Goal: Task Accomplishment & Management: Use online tool/utility

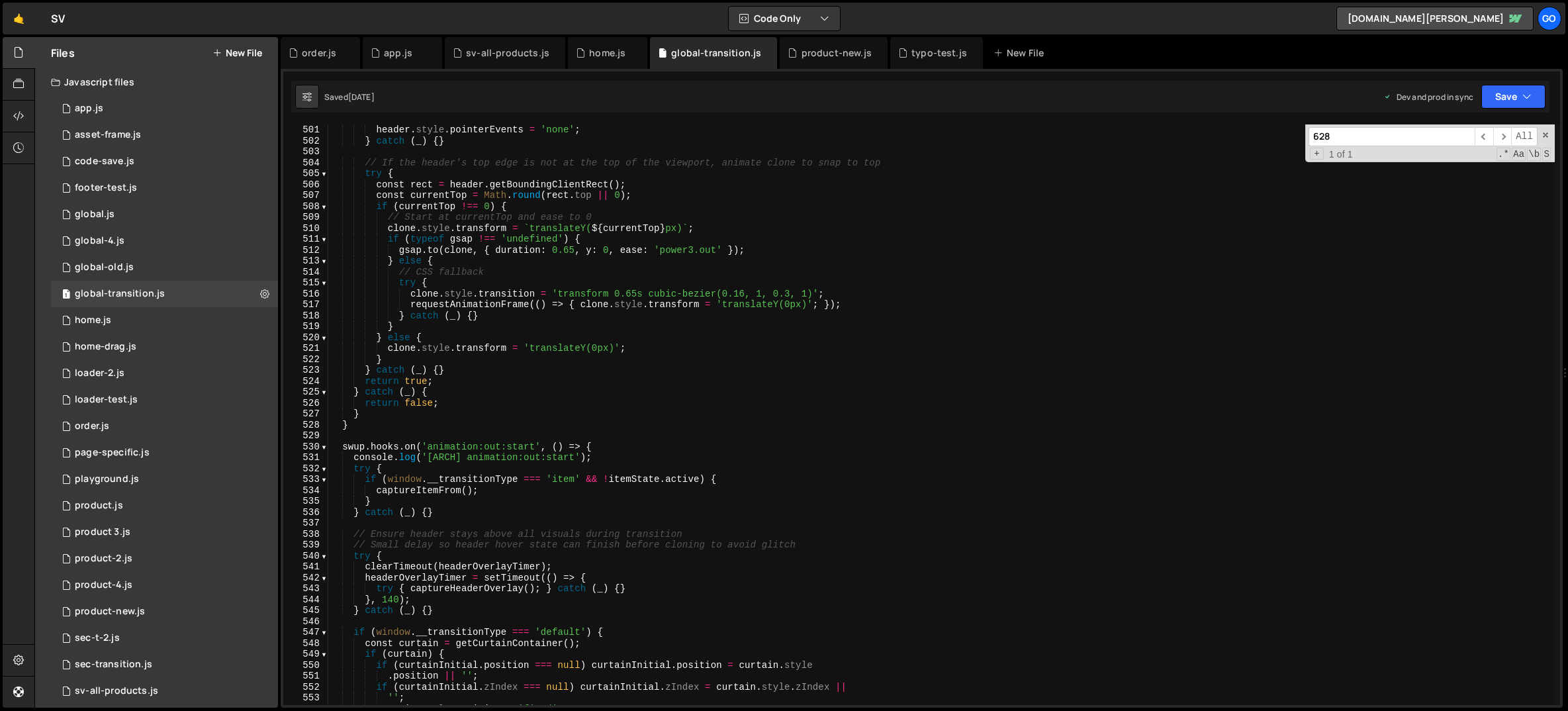
scroll to position [5461, 0]
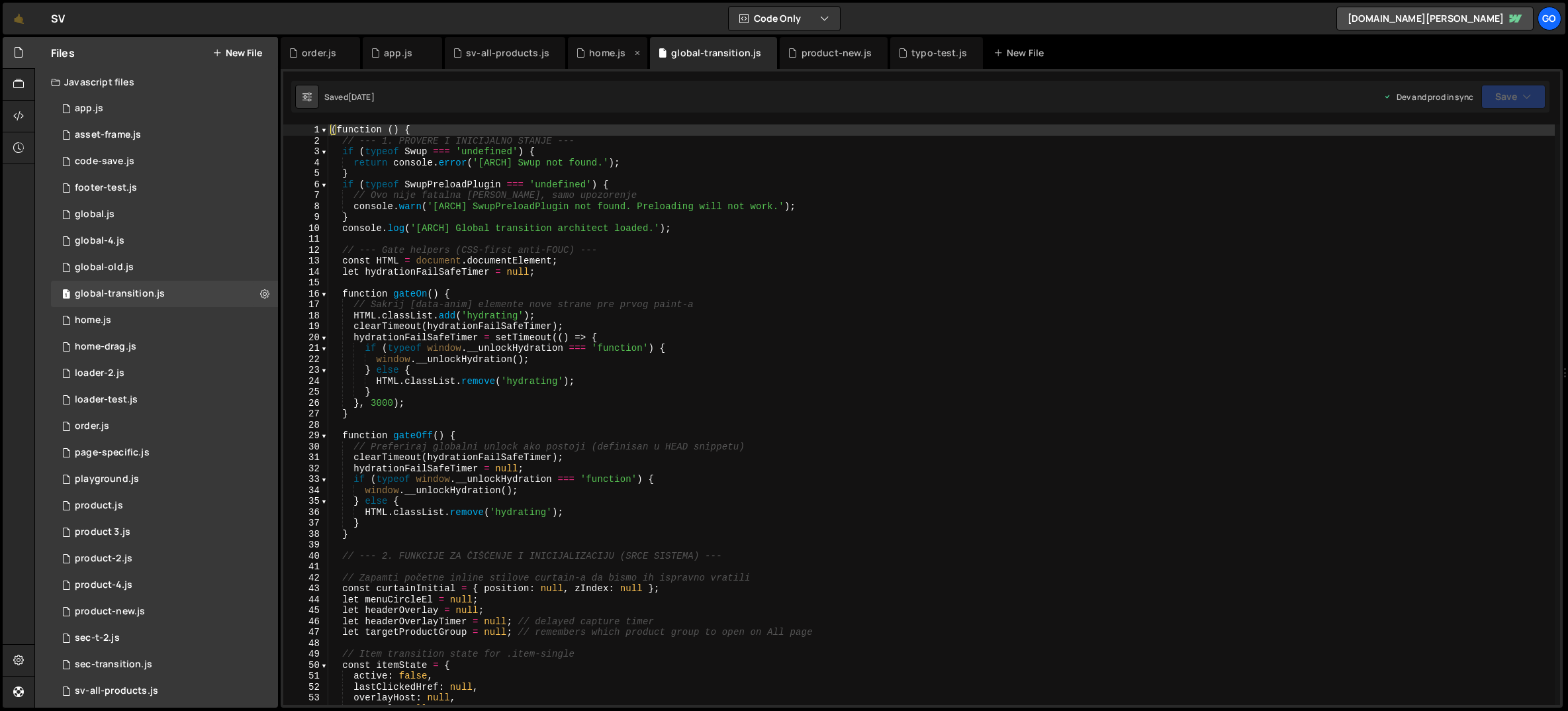
click at [596, 49] on div "home.js" at bounding box center [607, 53] width 36 height 13
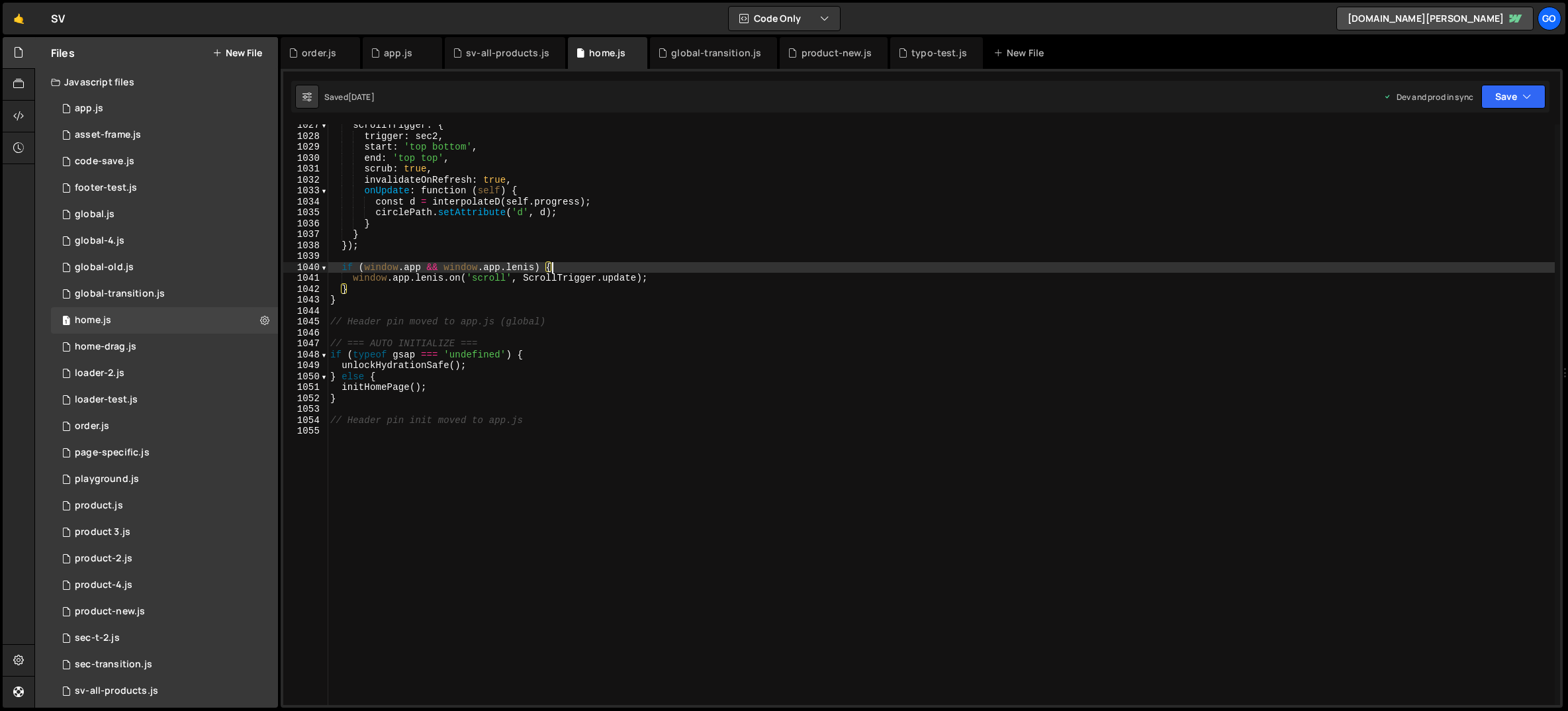
click at [612, 271] on div "scrollTrigger : { trigger : sec2 , start : 'top bottom' , end : 'top top' , scr…" at bounding box center [941, 420] width 1227 height 603
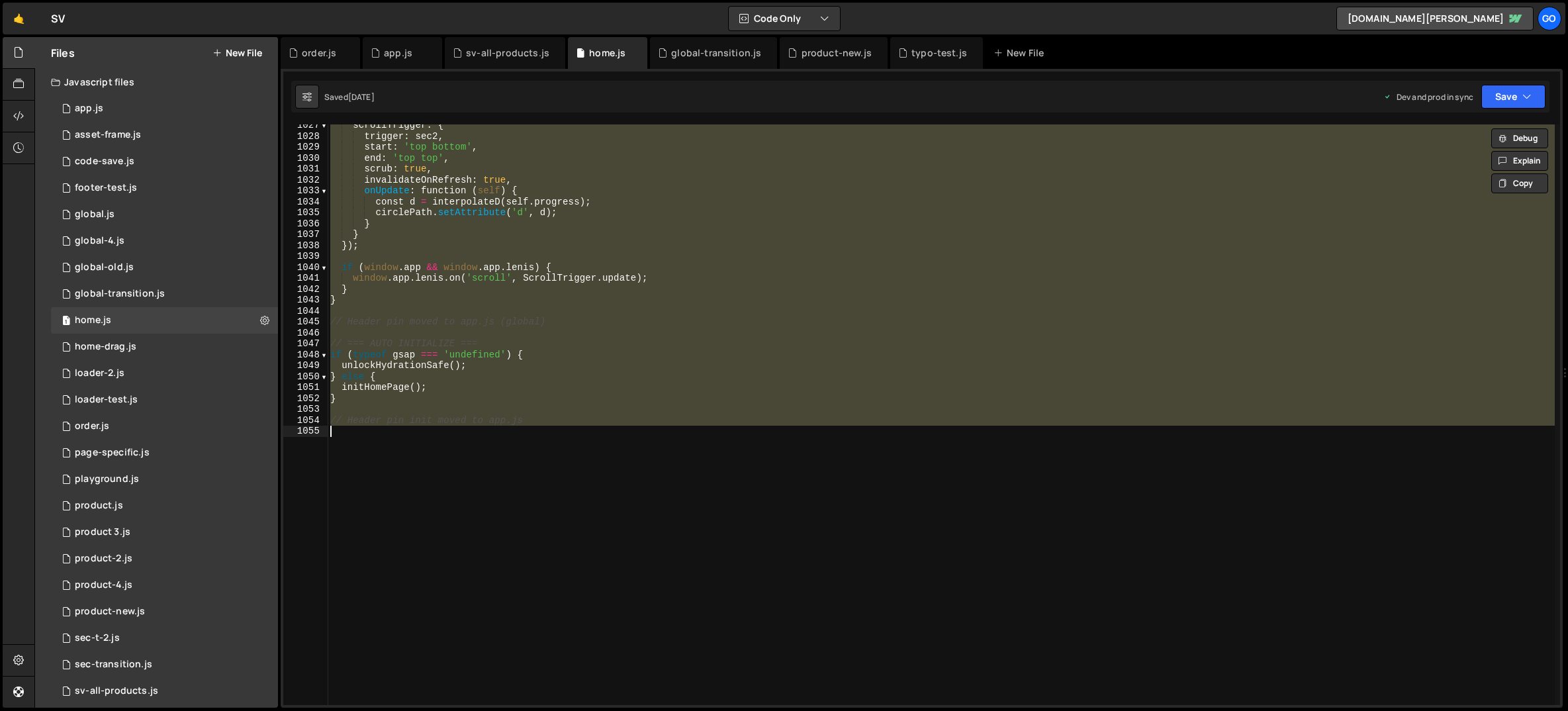
click at [558, 296] on div "scrollTrigger : { trigger : sec2 , start : 'top bottom' , end : 'top top' , scr…" at bounding box center [941, 414] width 1227 height 580
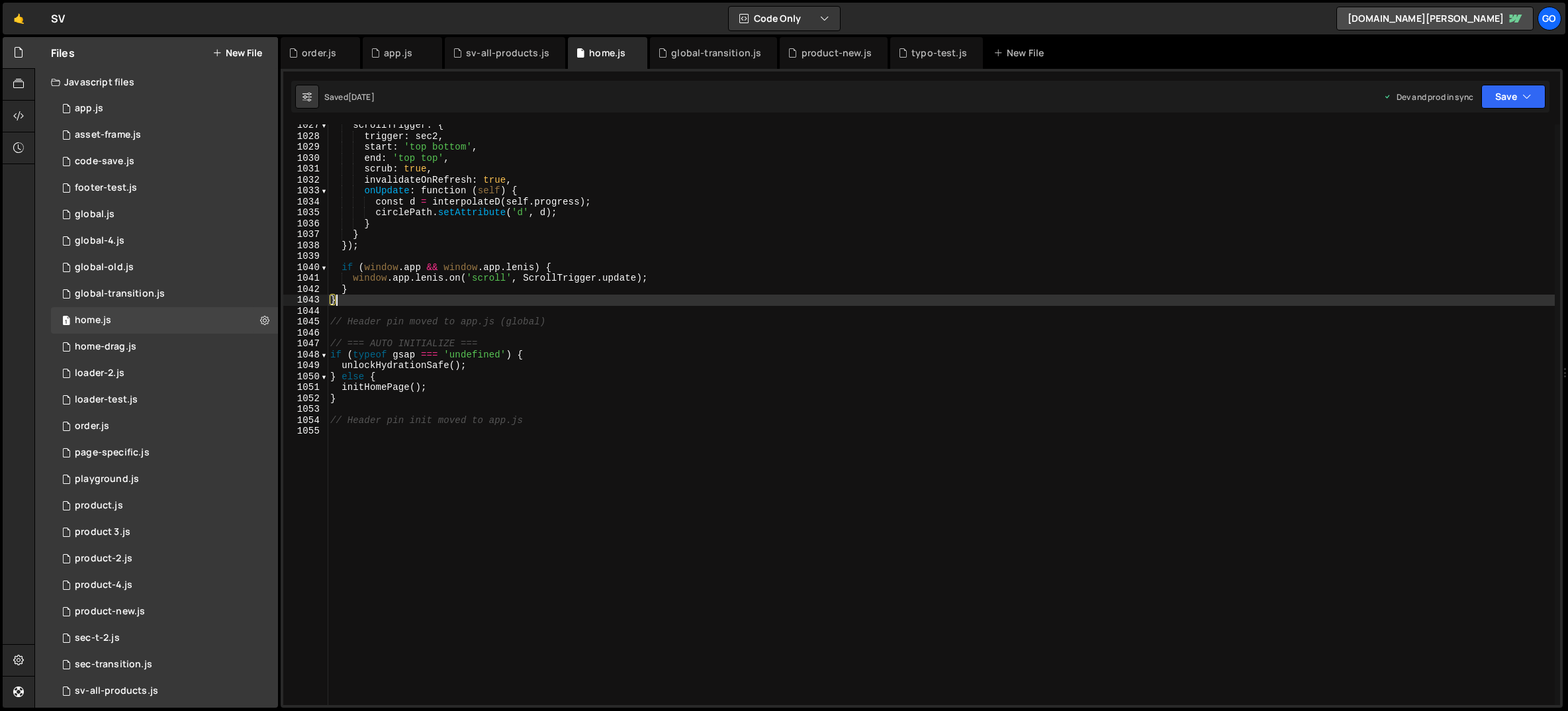
type textarea "// Header pin init moved to app.js"
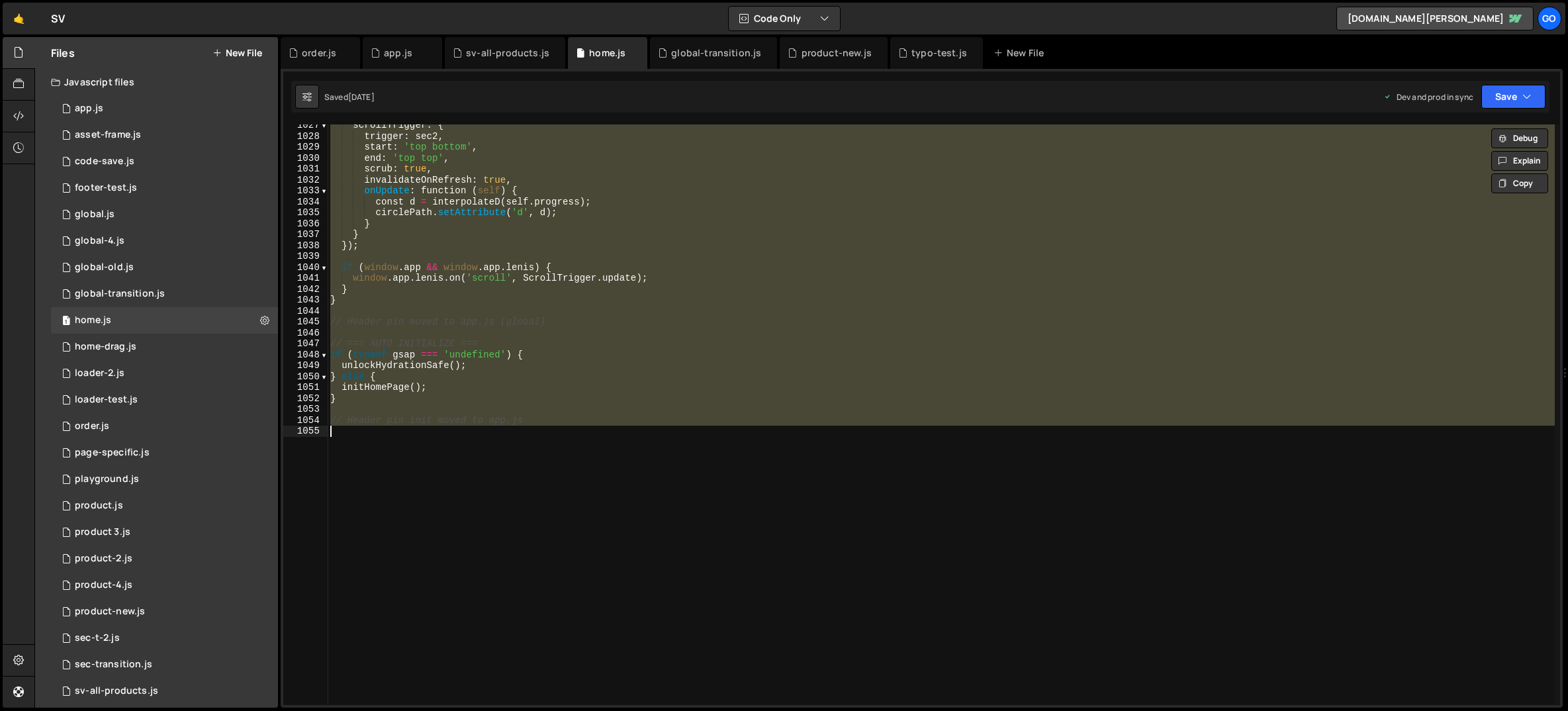
paste textarea
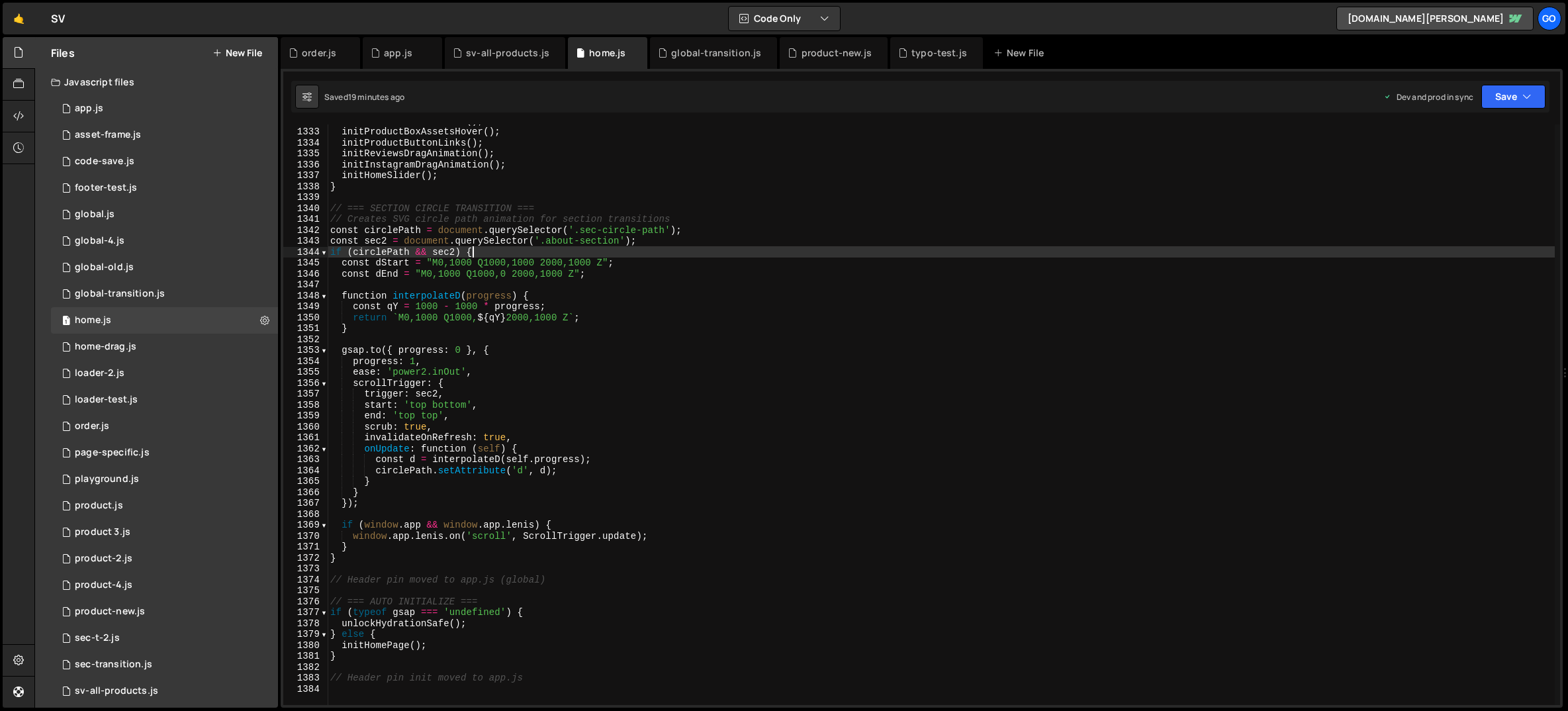
click at [590, 252] on div "initCardStackAnimation ( ) ; initProductBoxAssetsHover ( ) ; initProductButtonL…" at bounding box center [941, 416] width 1227 height 603
type textarea "// Header pin init moved to app.js"
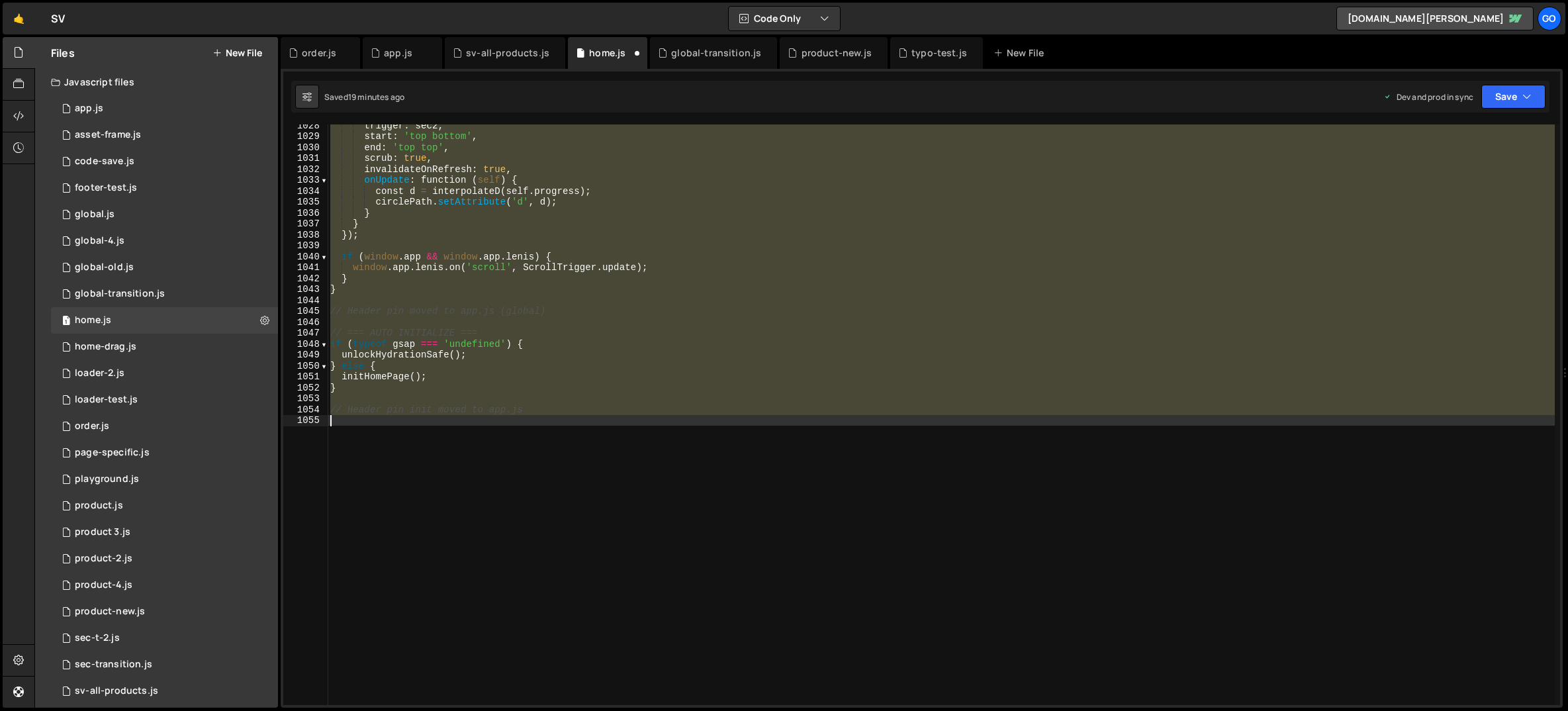
scroll to position [11220, 0]
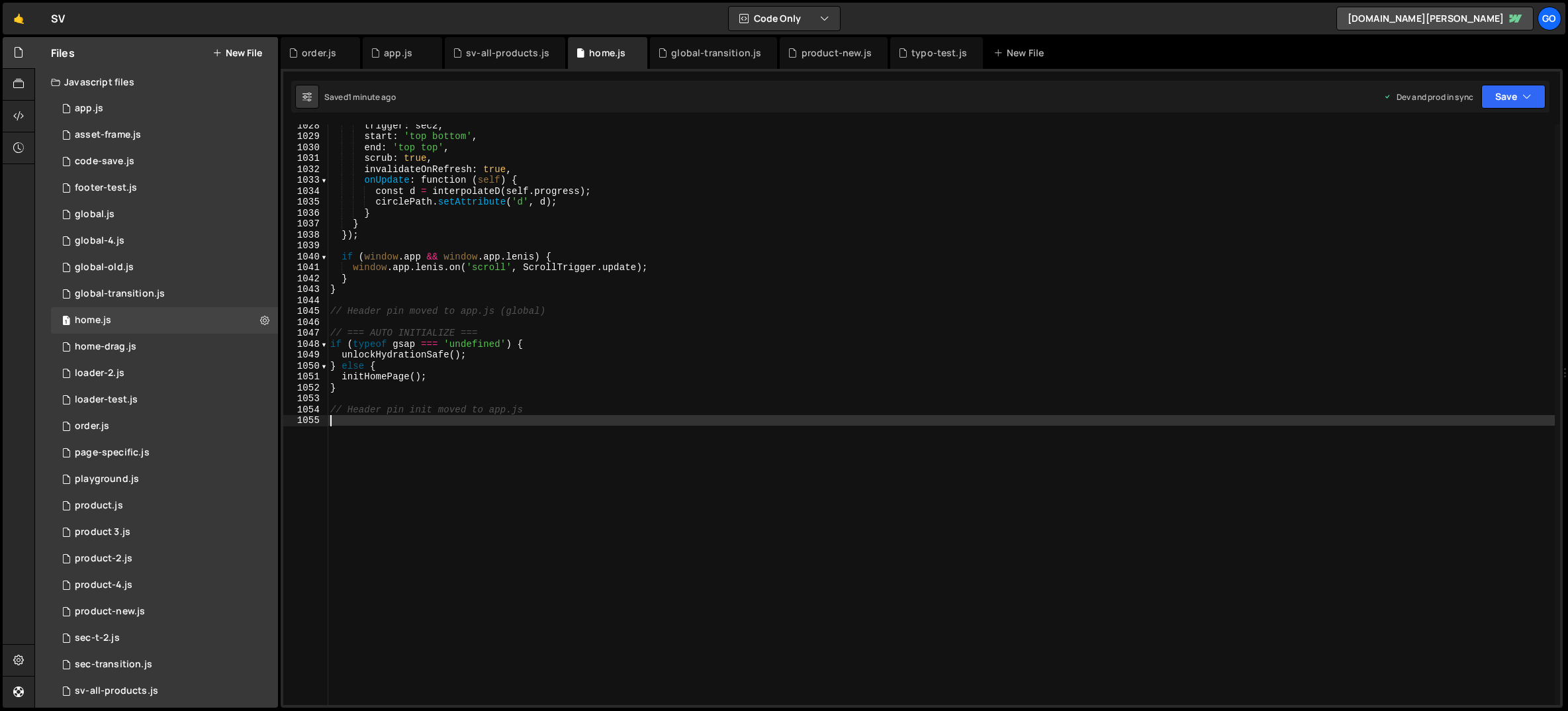
click at [450, 276] on div "trigger : sec2 , start : 'top bottom' , end : 'top top' , scrub : true , invali…" at bounding box center [941, 420] width 1227 height 603
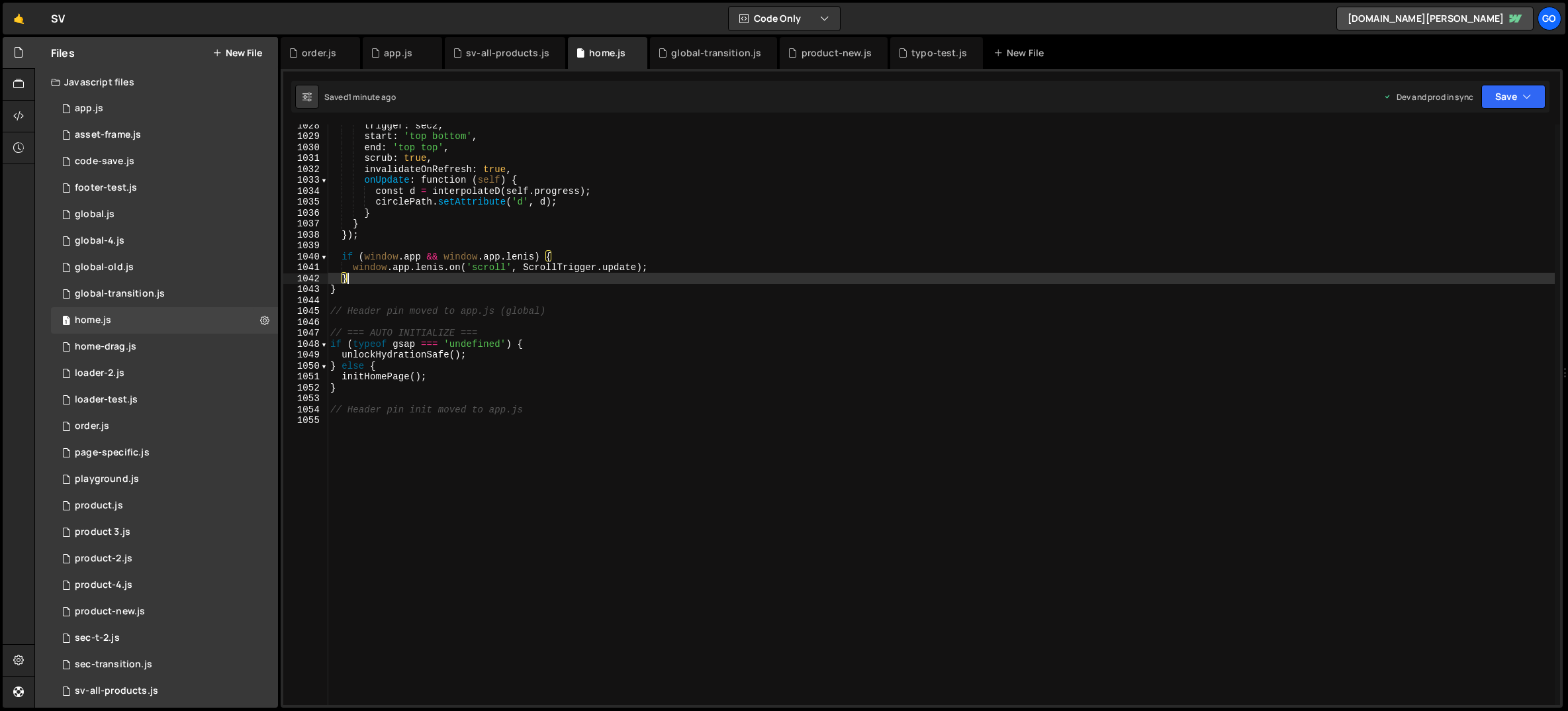
type textarea "// Header pin init moved to app.js"
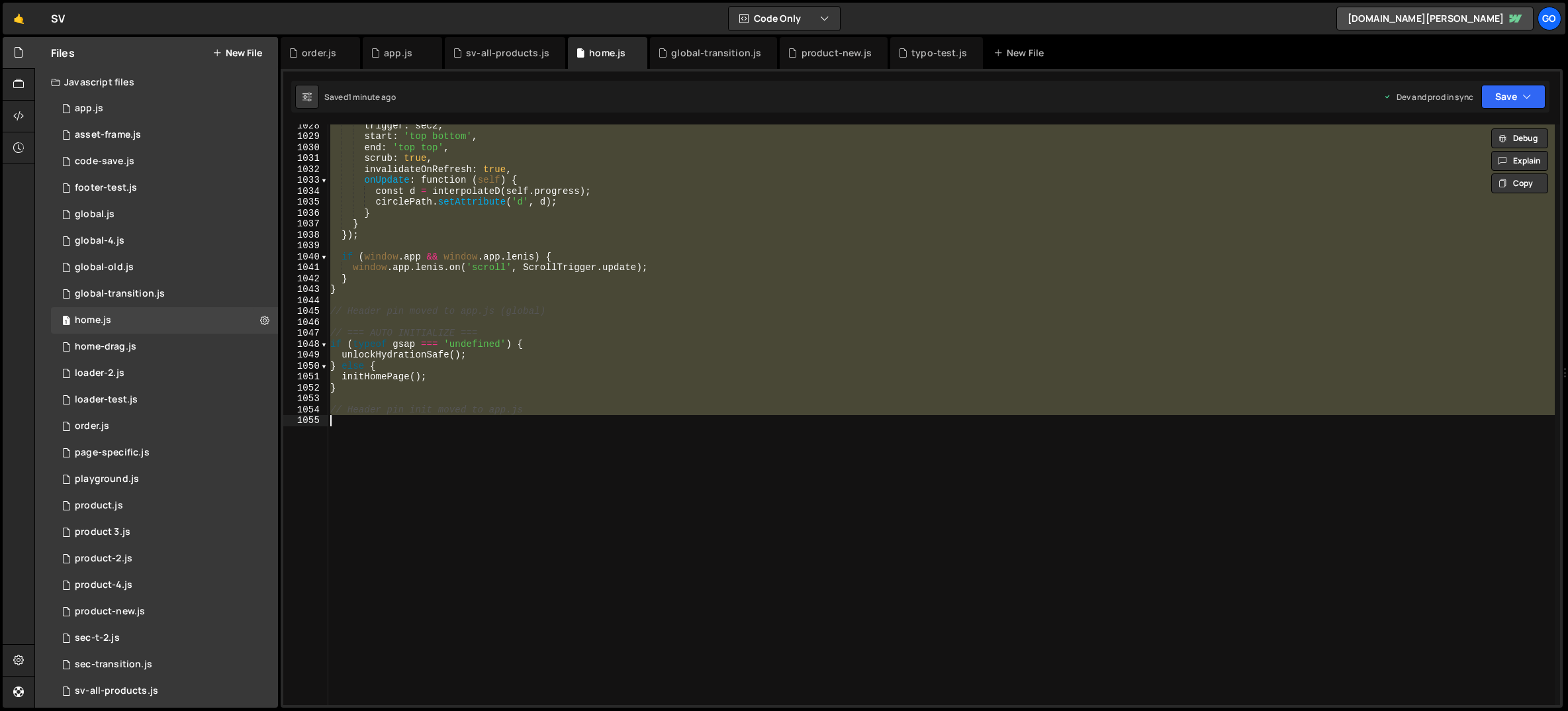
paste textarea
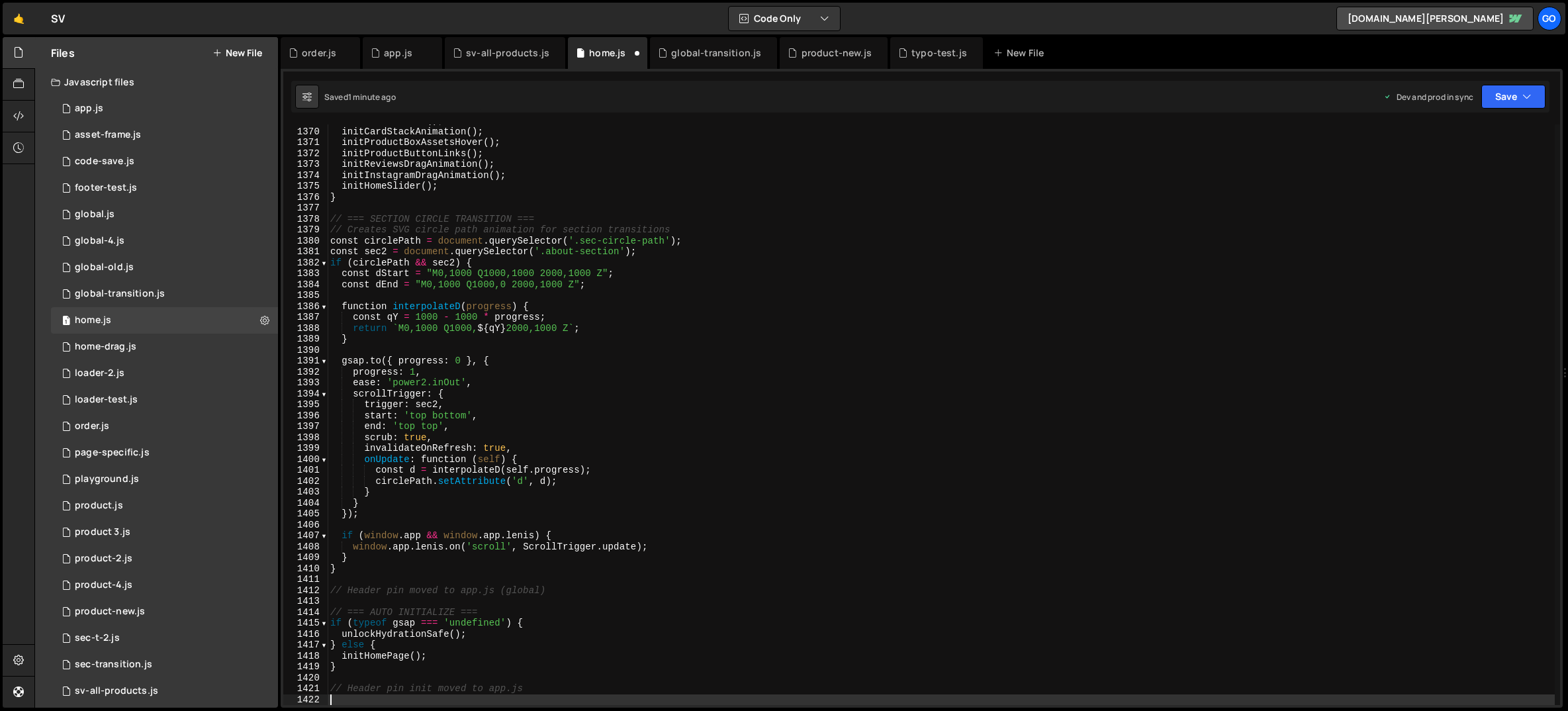
scroll to position [14949, 0]
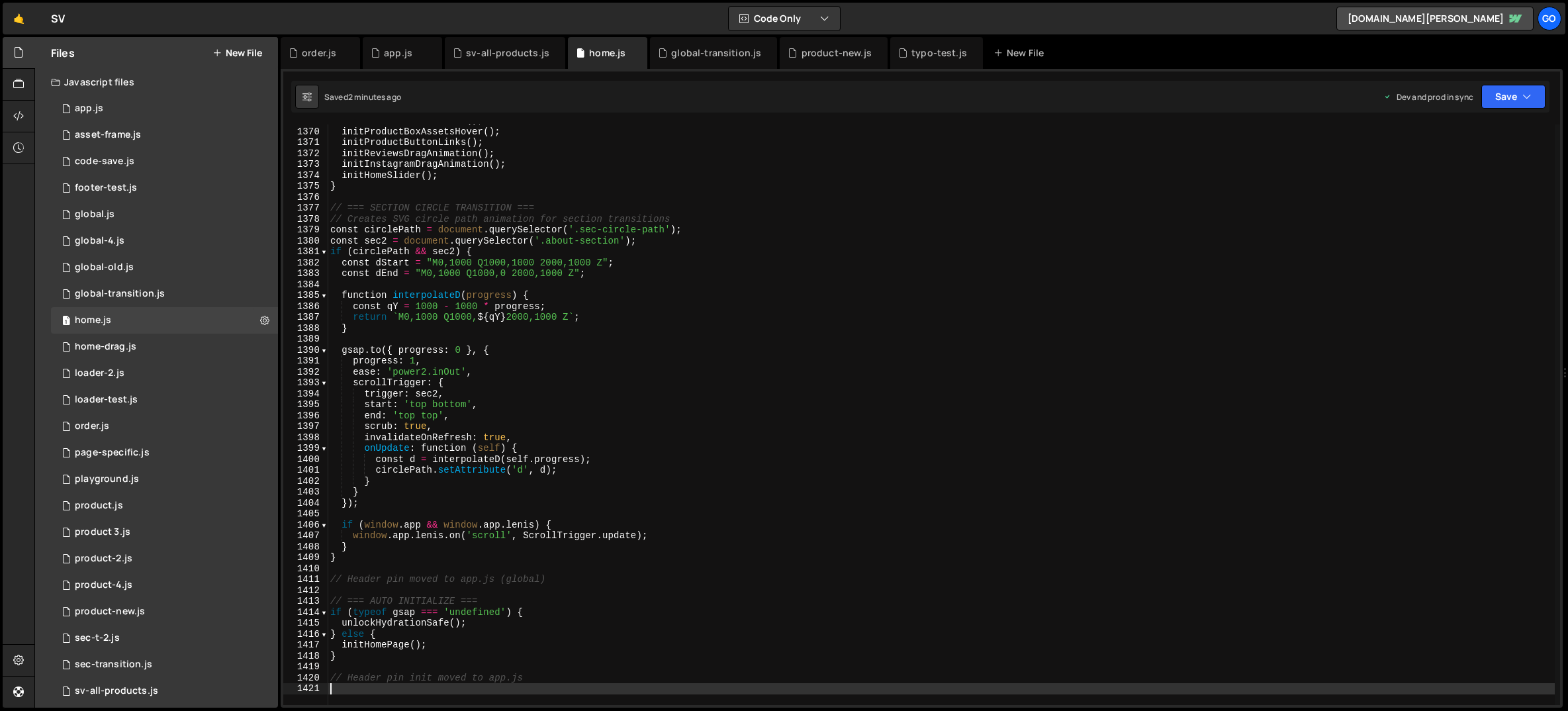
click at [743, 402] on div "initCardStackAnimation ( ) ; initProductBoxAssetsHover ( ) ; initProductButtonL…" at bounding box center [941, 416] width 1227 height 603
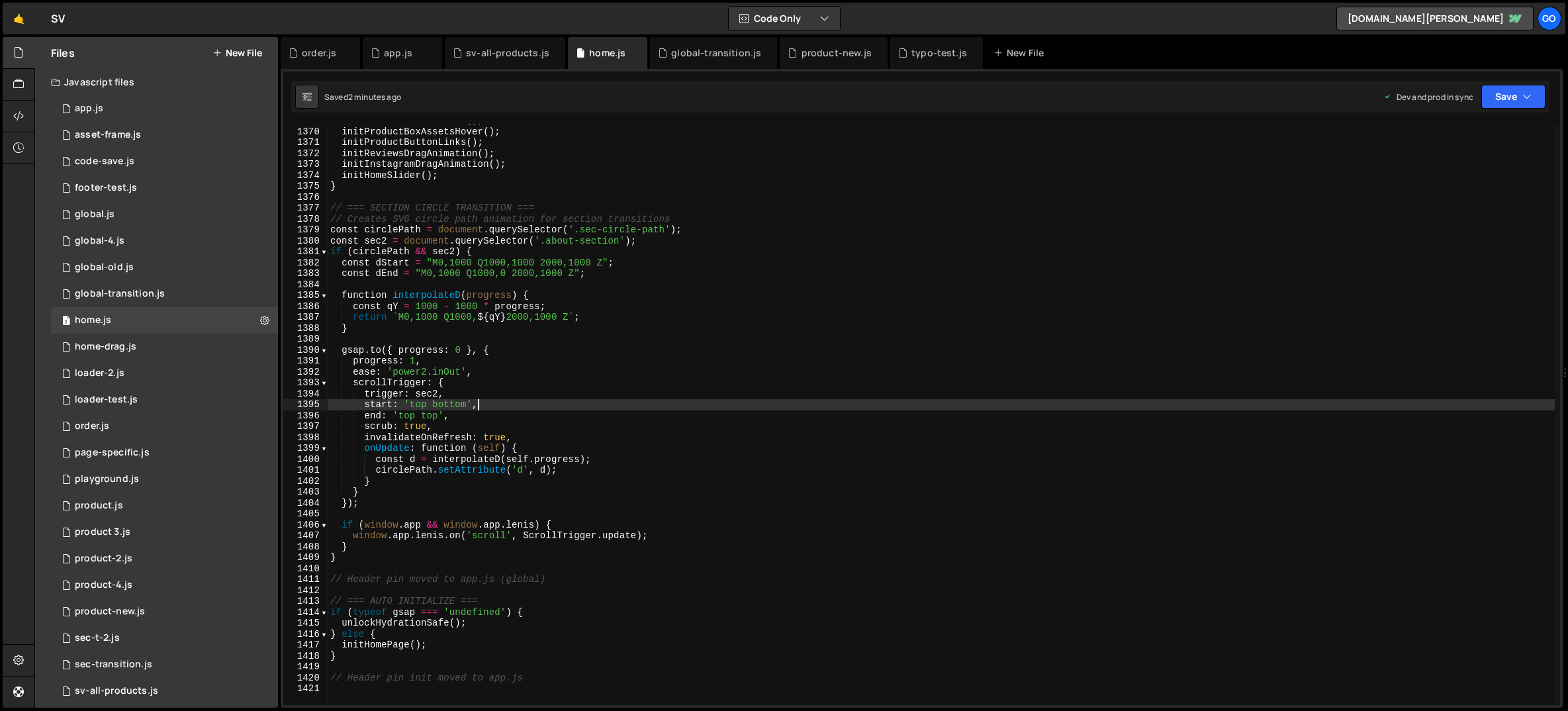
type textarea "// Header pin init moved to app.js"
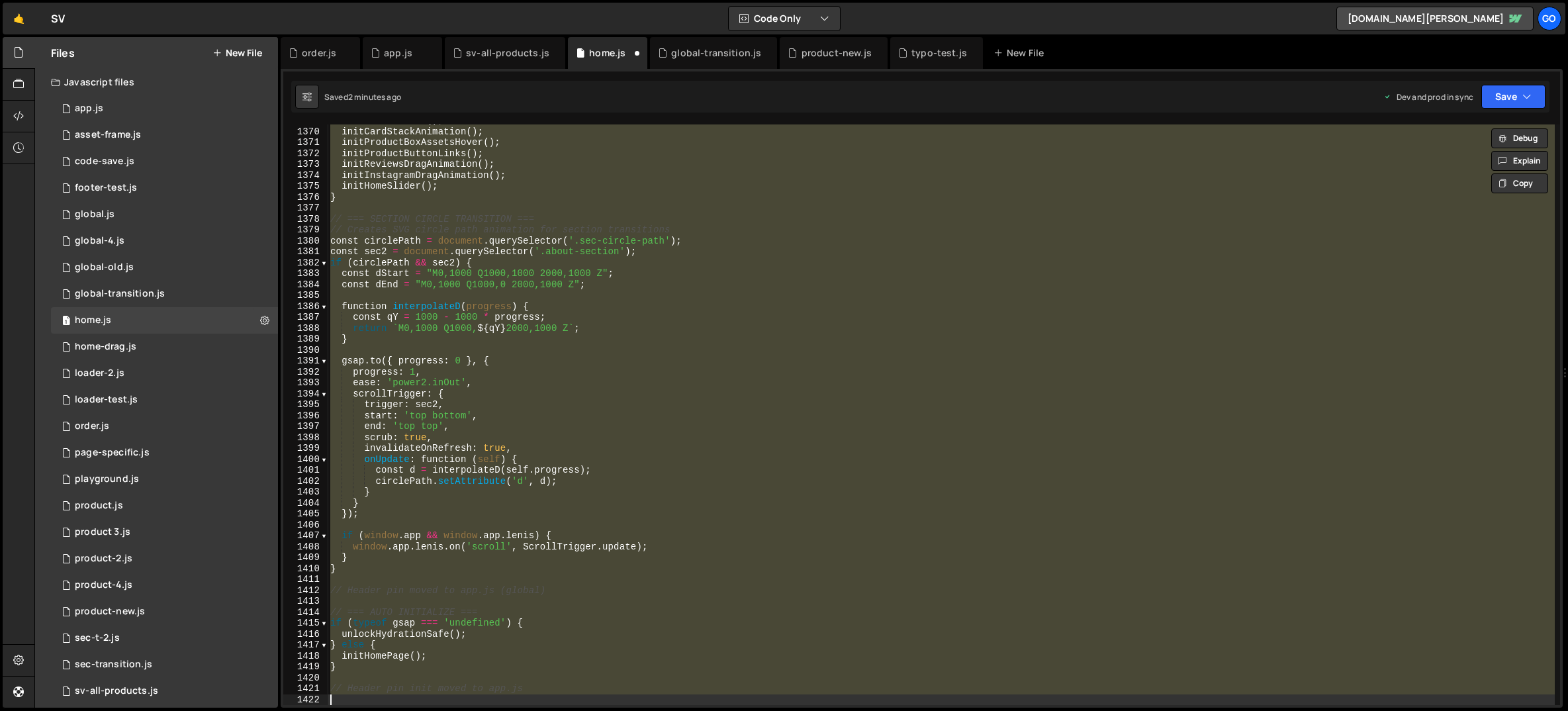
scroll to position [11220, 0]
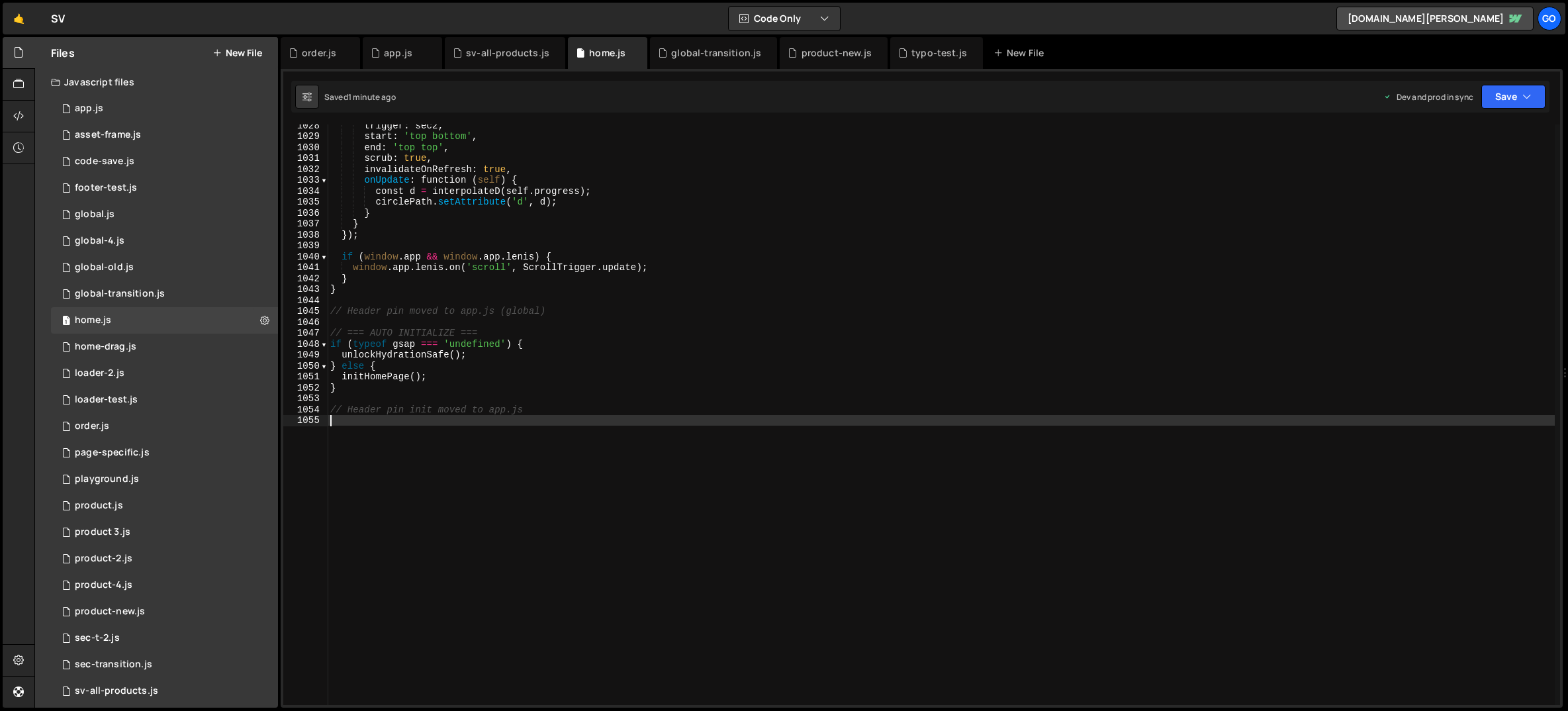
click at [576, 289] on div "trigger : sec2 , start : 'top bottom' , end : 'top top' , scrub : true , invali…" at bounding box center [941, 420] width 1227 height 603
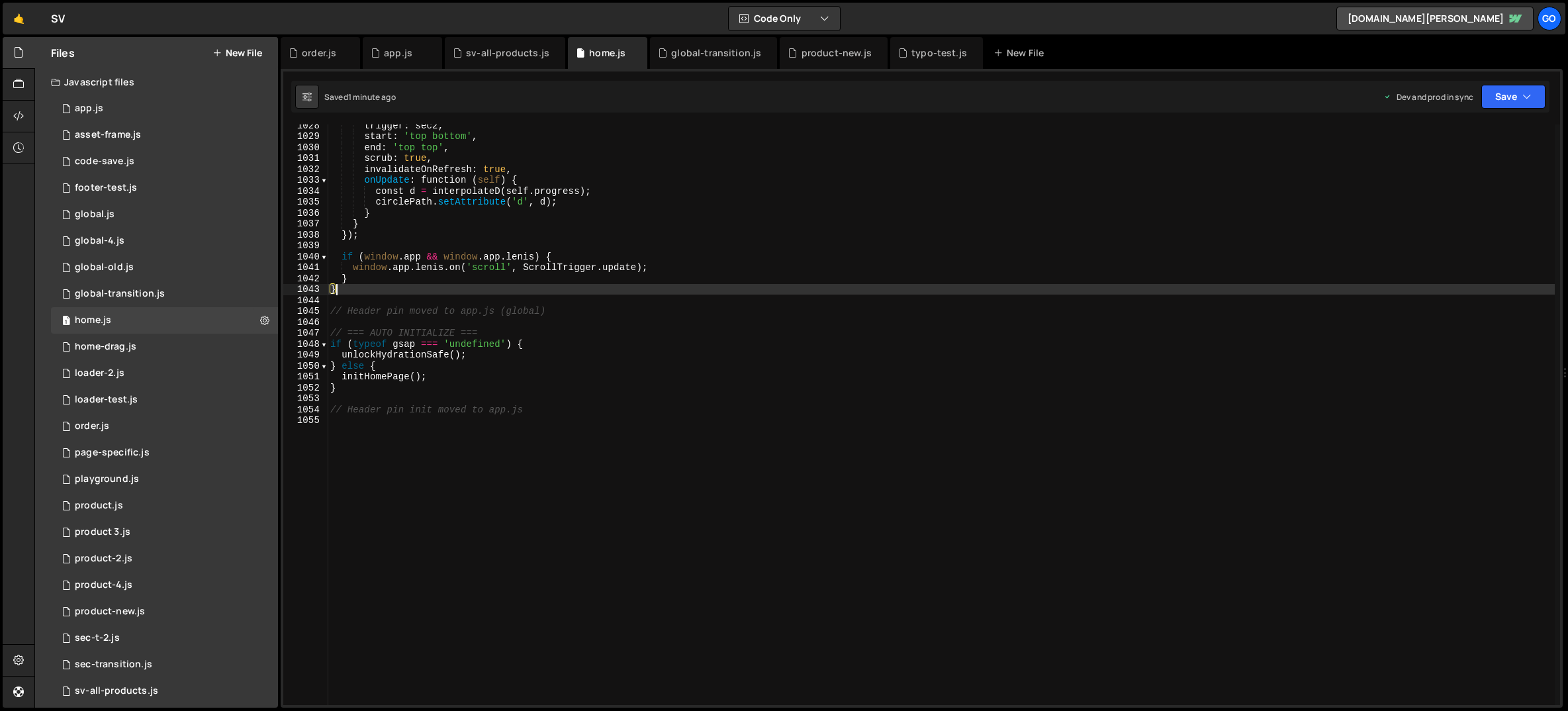
type textarea "// Header pin init moved to app.js"
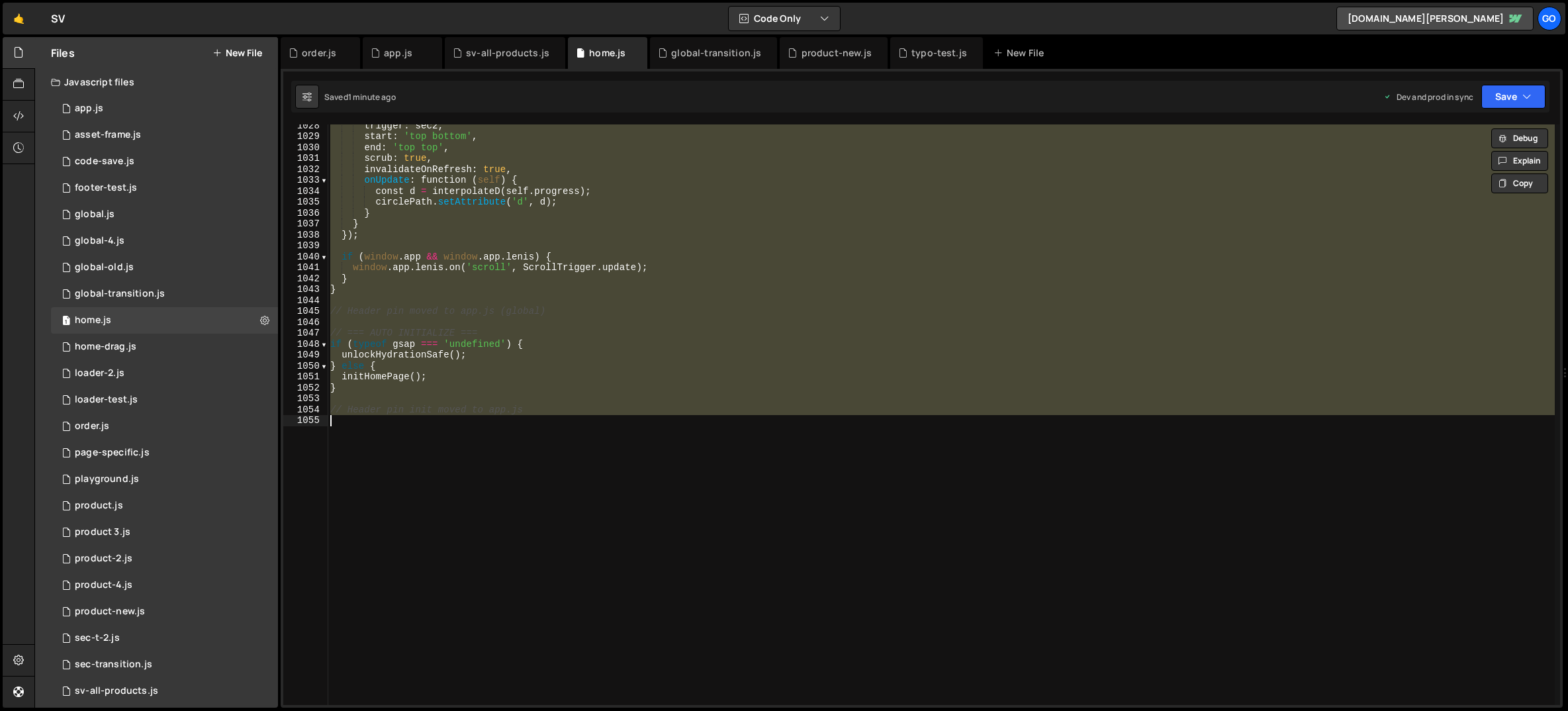
paste textarea
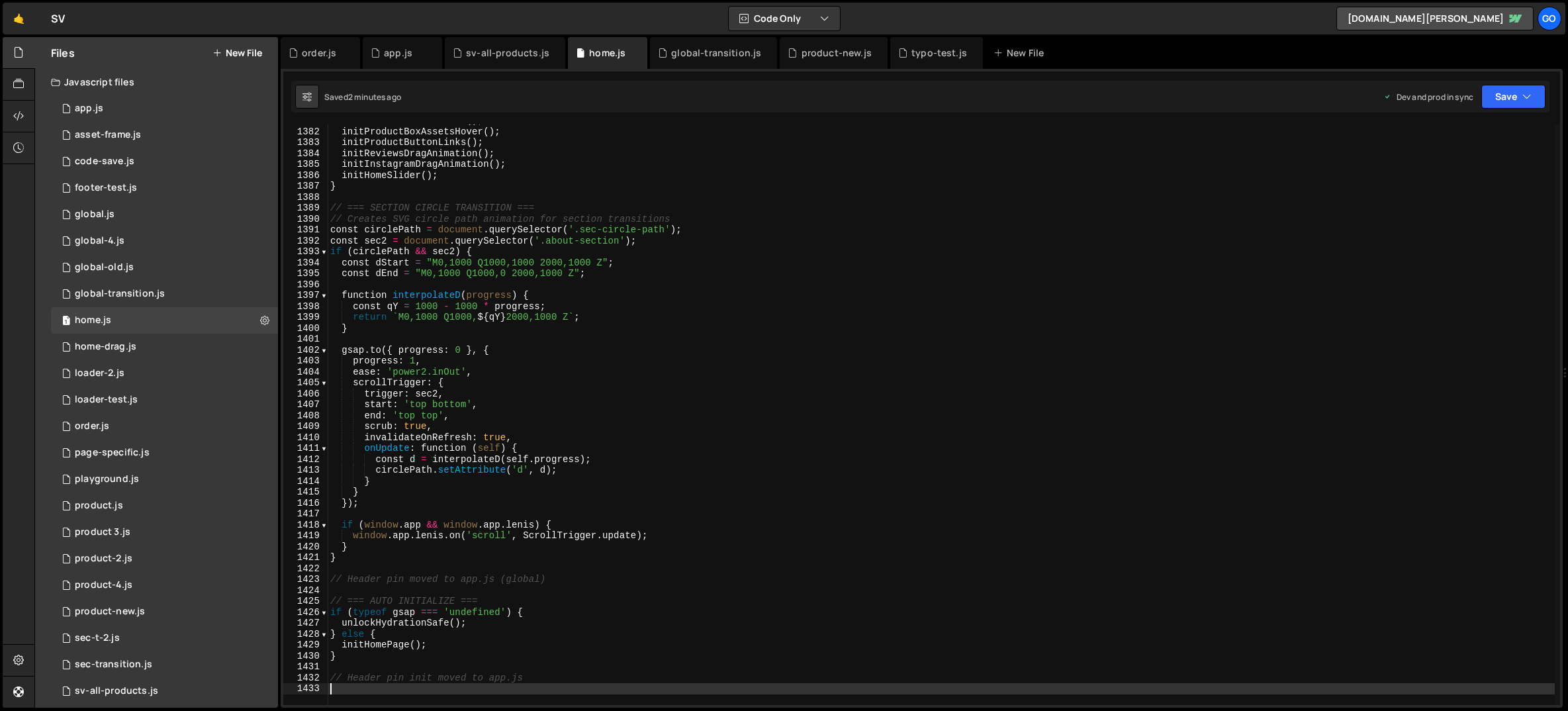
click at [841, 363] on div "initCardStackAnimation ( ) ; initProductBoxAssetsHover ( ) ; initProductButtonL…" at bounding box center [941, 416] width 1227 height 603
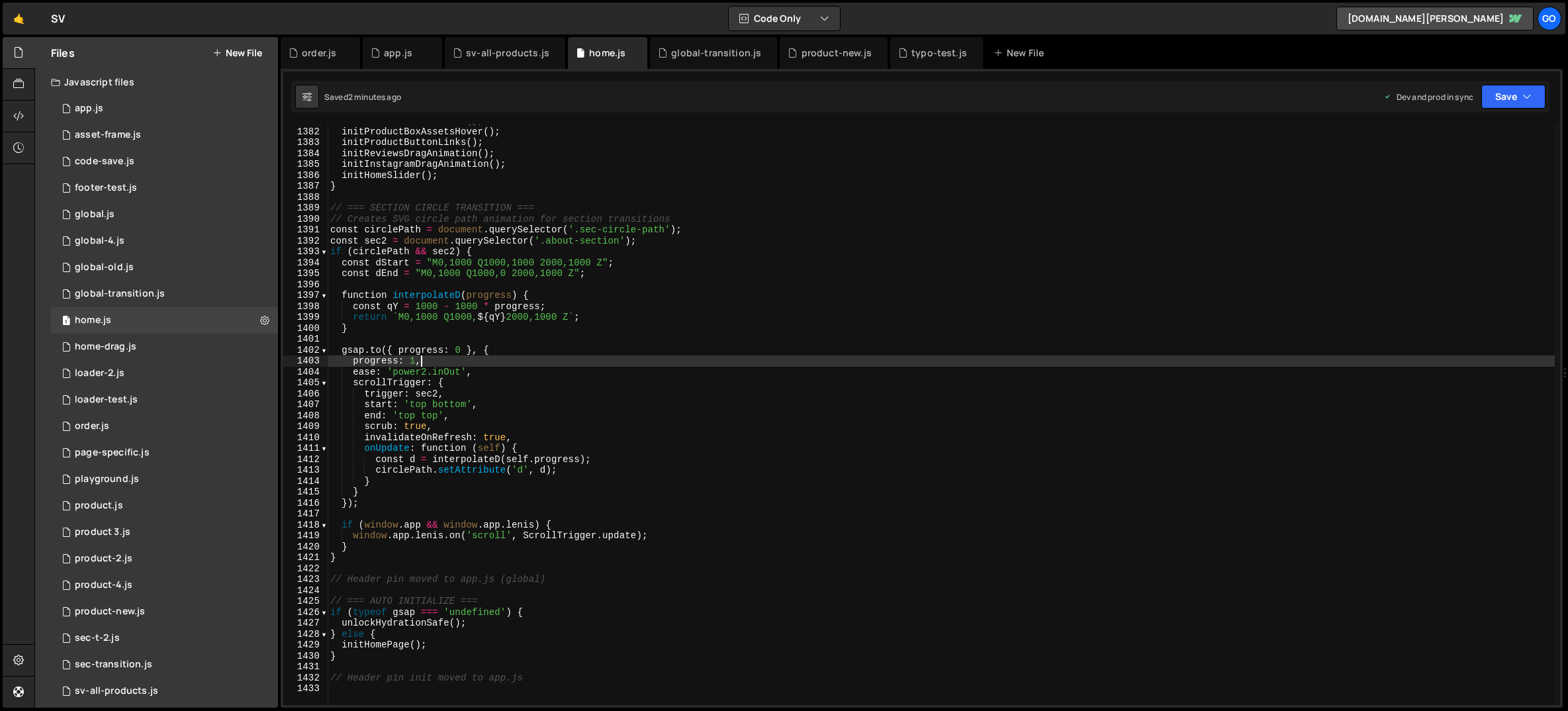
type textarea "// Header pin init moved to app.js"
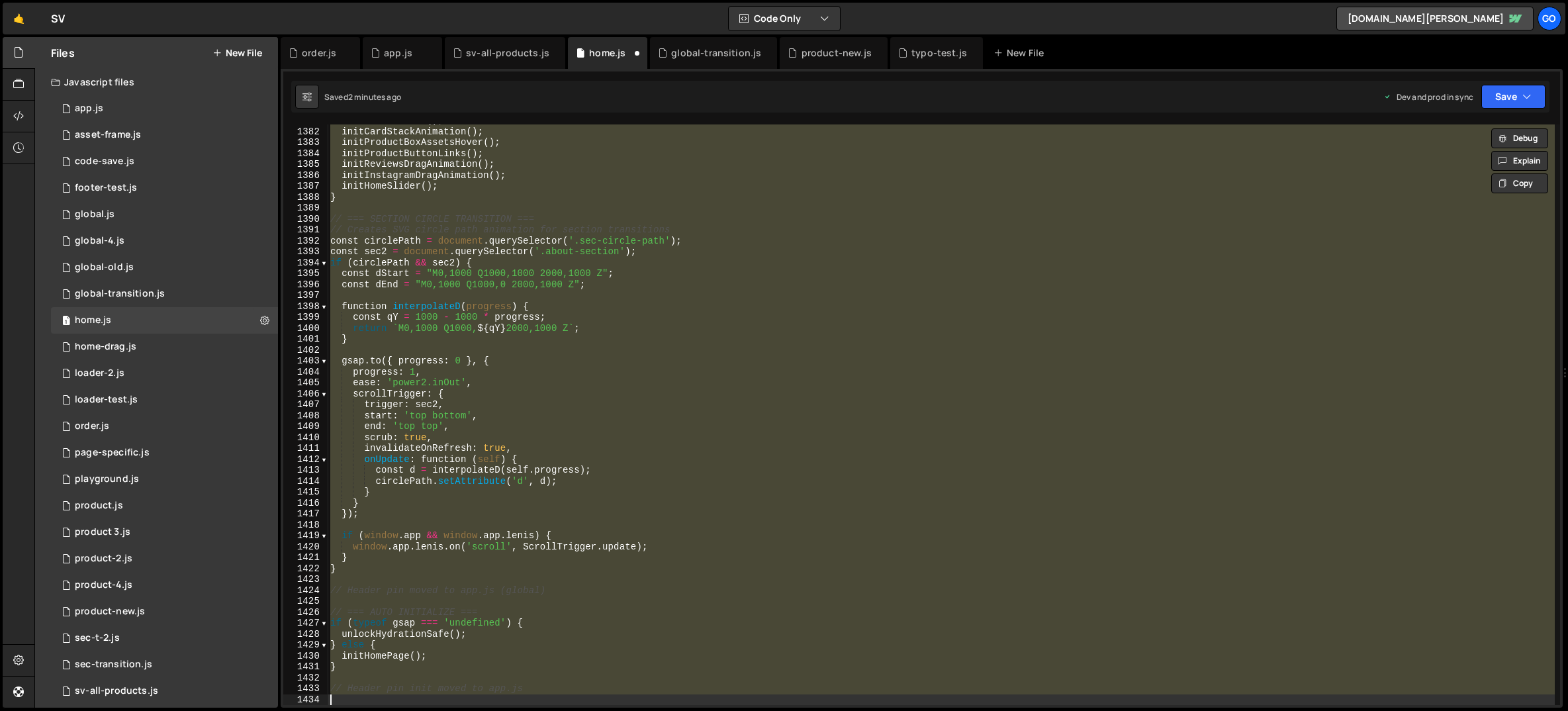
scroll to position [11220, 0]
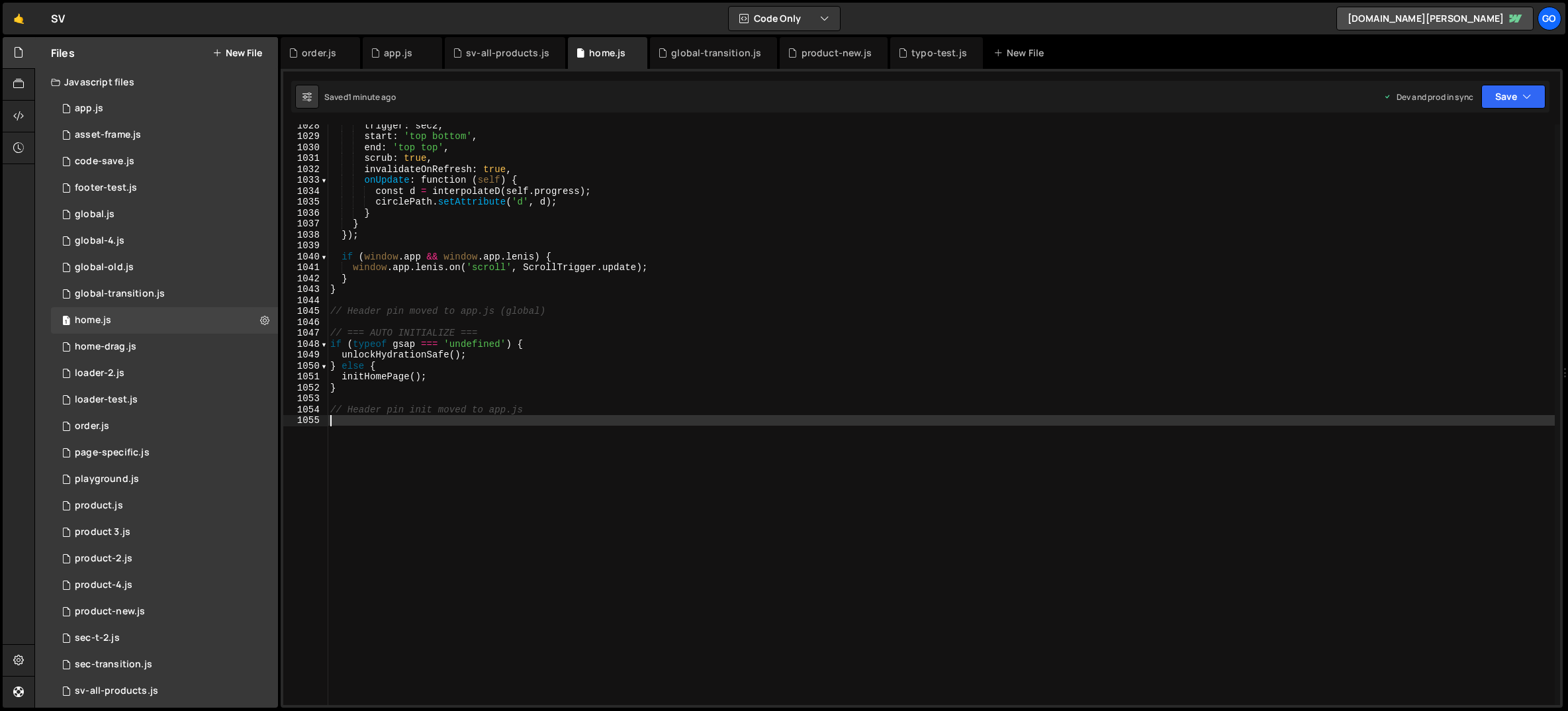
click at [441, 277] on div "trigger : sec2 , start : 'top bottom' , end : 'top top' , scrub : true , invali…" at bounding box center [941, 420] width 1227 height 603
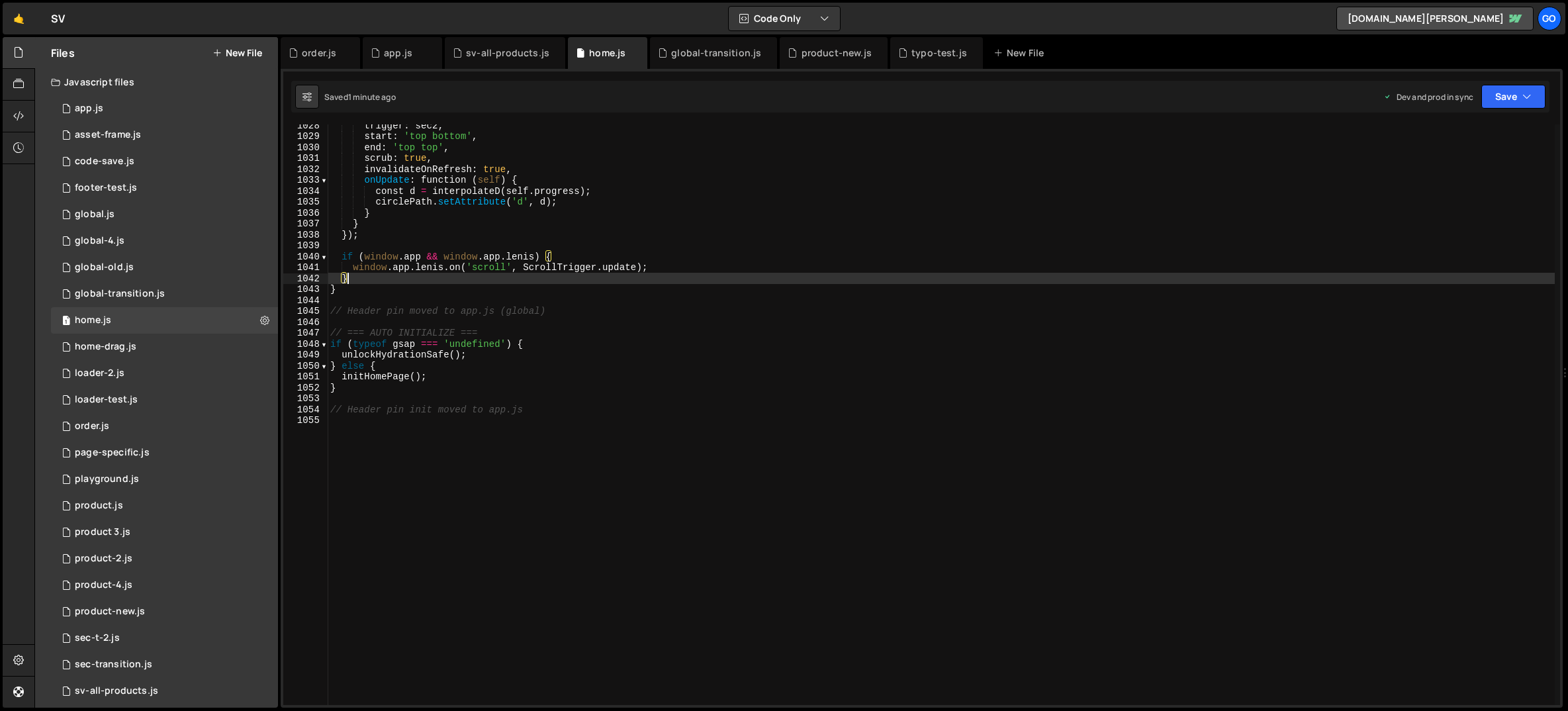
type textarea "// Header pin init moved to app.js"
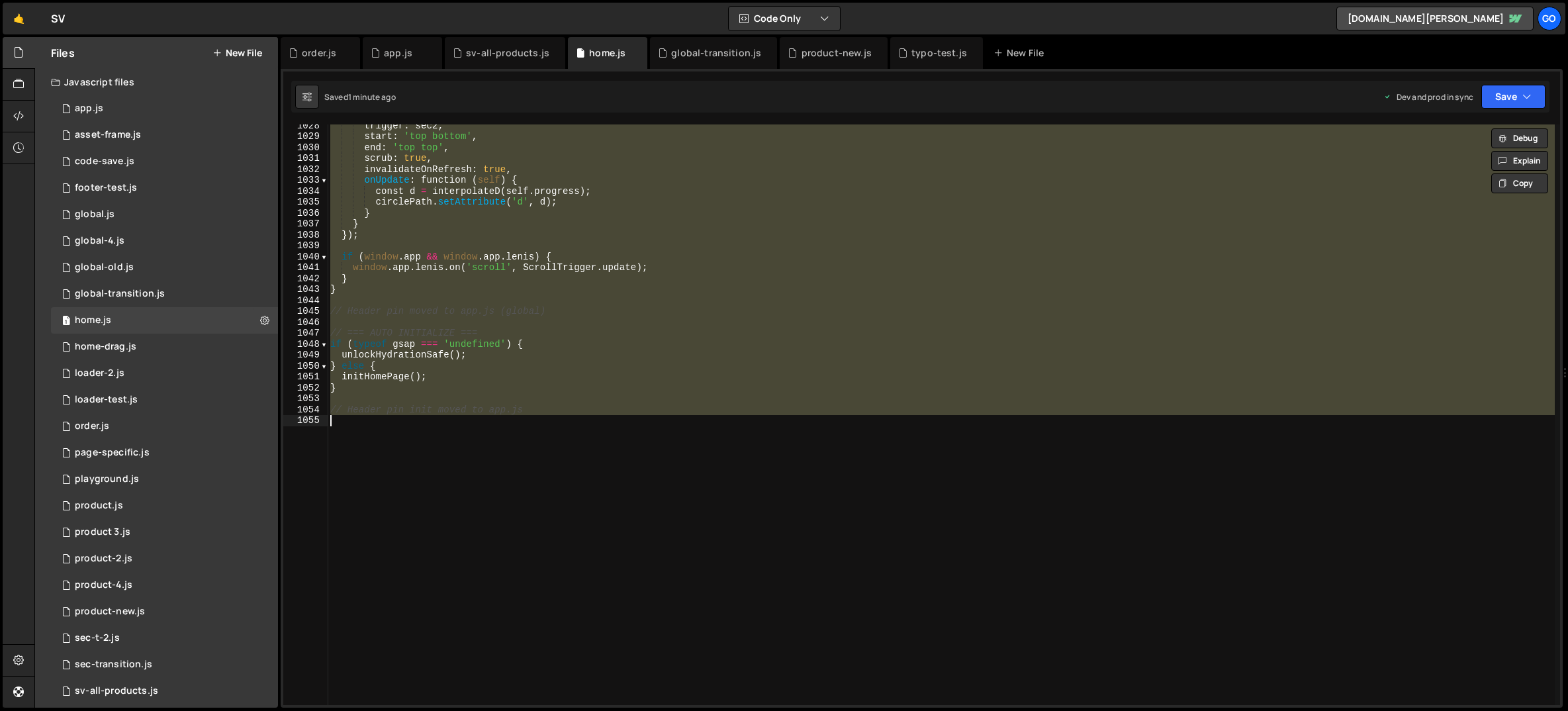
paste textarea
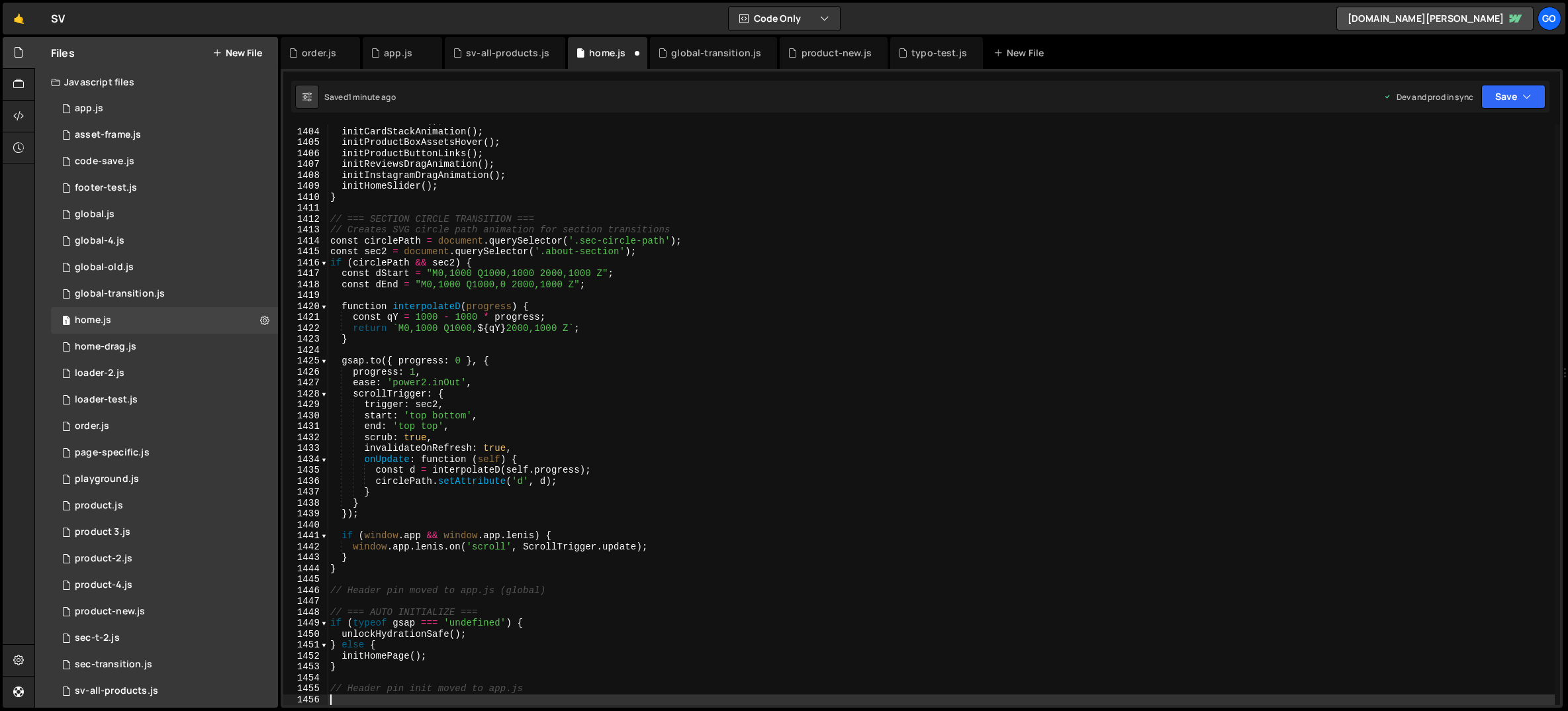
scroll to position [15321, 0]
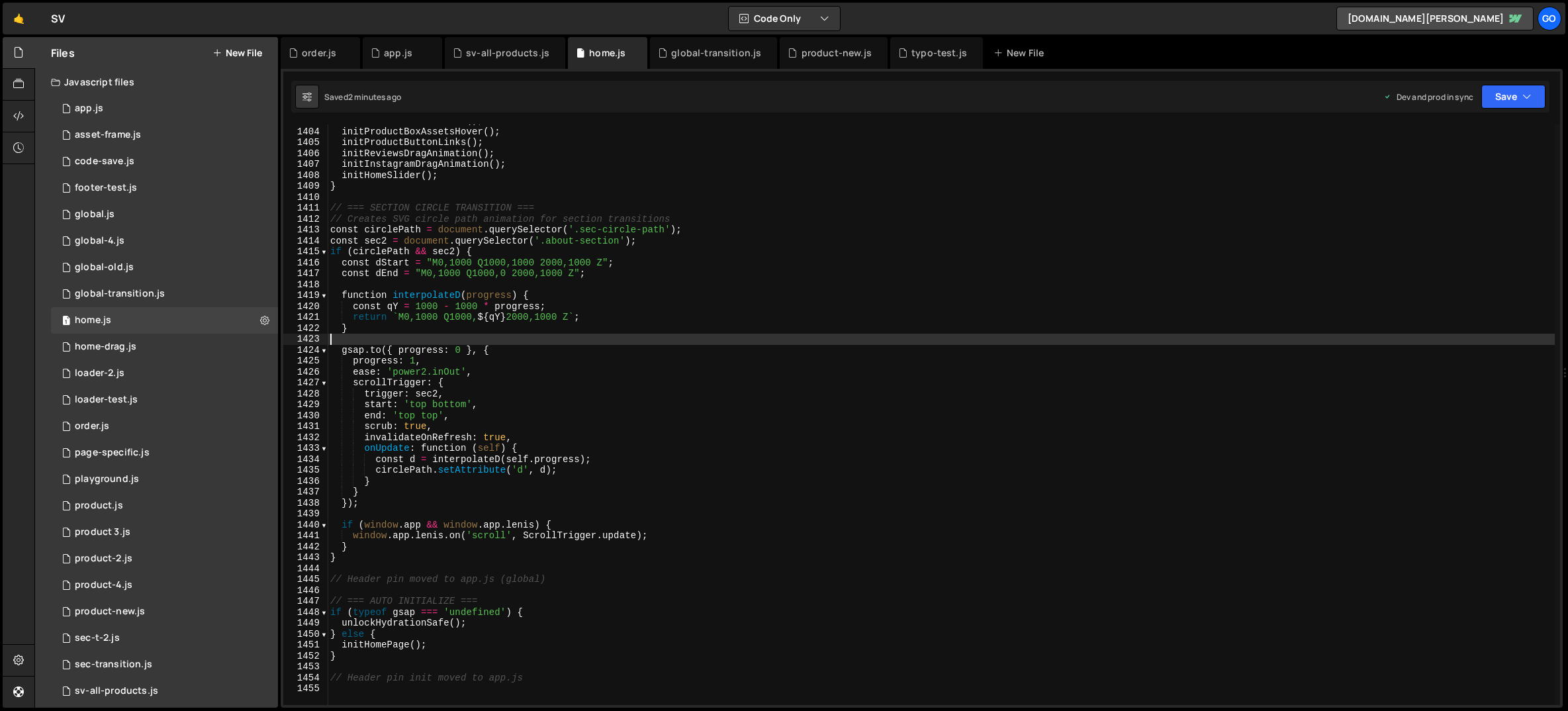
click at [637, 334] on div "initCardStackAnimation ( ) ; initProductBoxAssetsHover ( ) ; initProductButtonL…" at bounding box center [941, 416] width 1227 height 603
type textarea "// Header pin init moved to app.js"
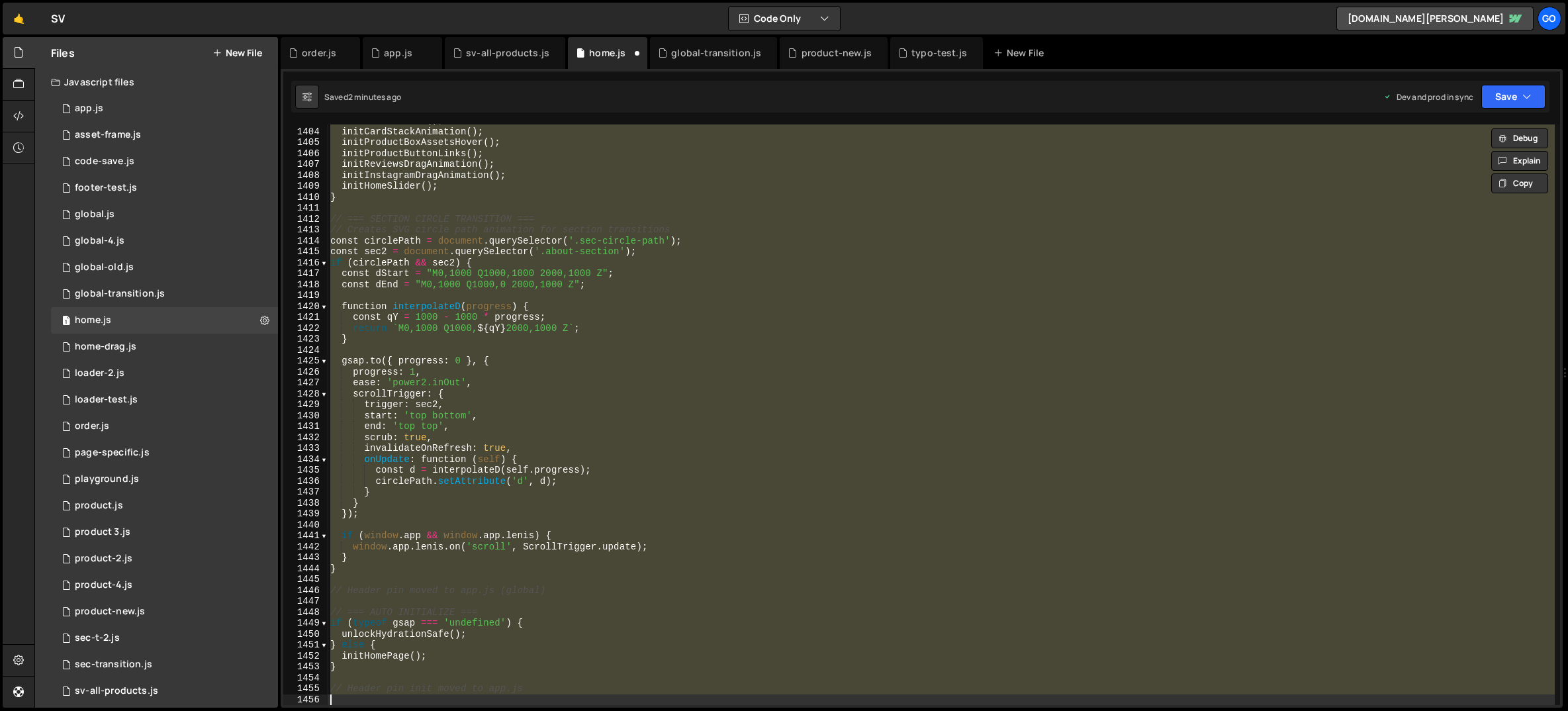
scroll to position [11220, 0]
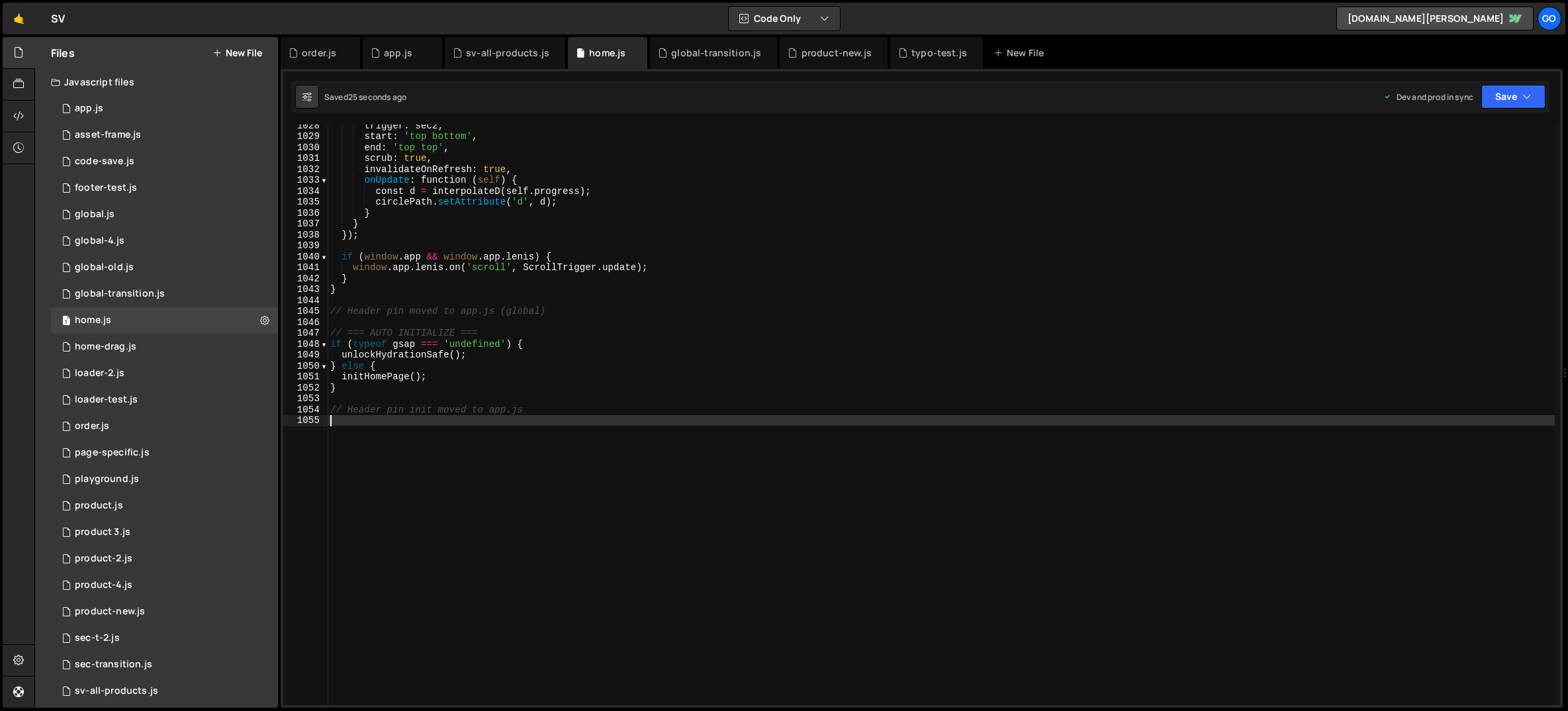
click at [593, 242] on div "trigger : sec2 , start : 'top bottom' , end : 'top top' , scrub : true , invali…" at bounding box center [941, 420] width 1227 height 603
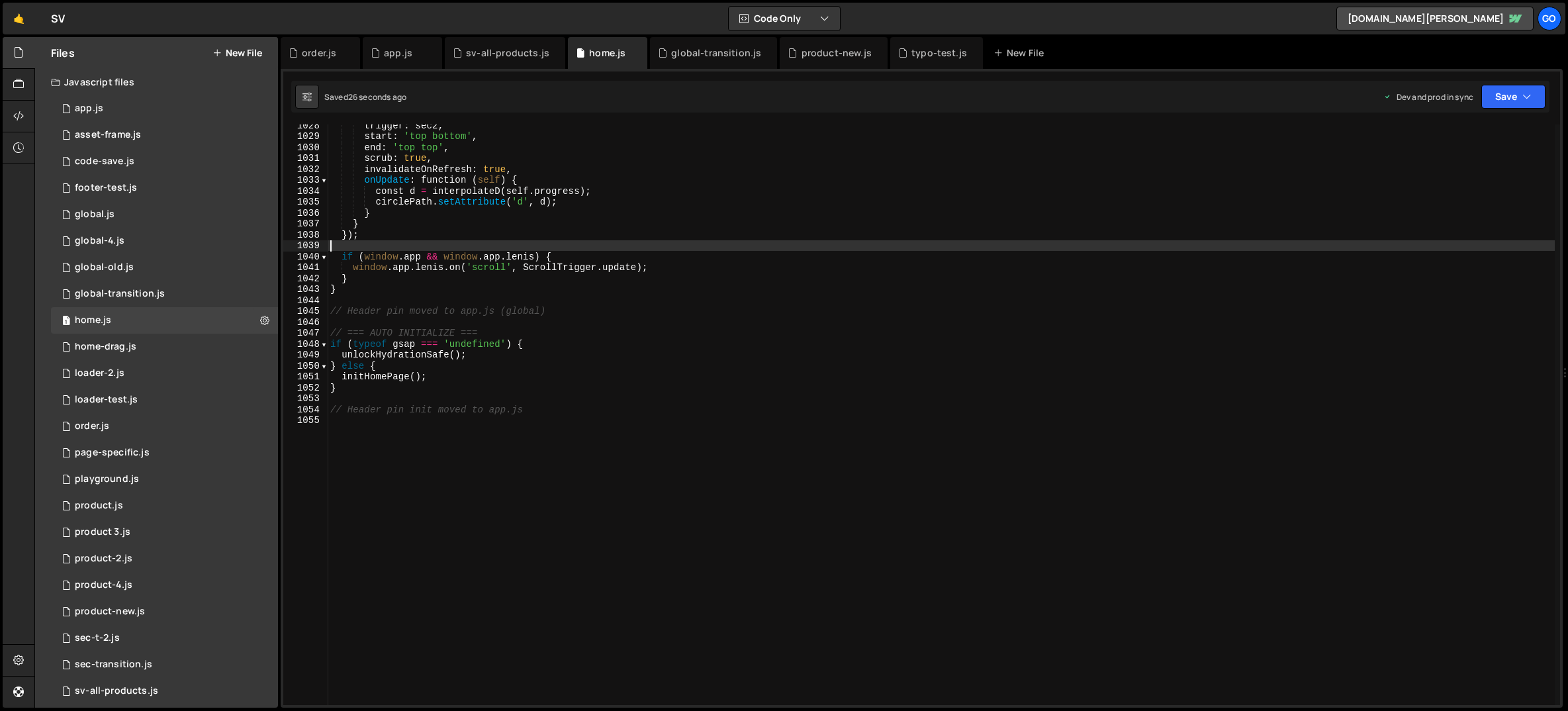
type textarea "// Header pin init moved to app.js"
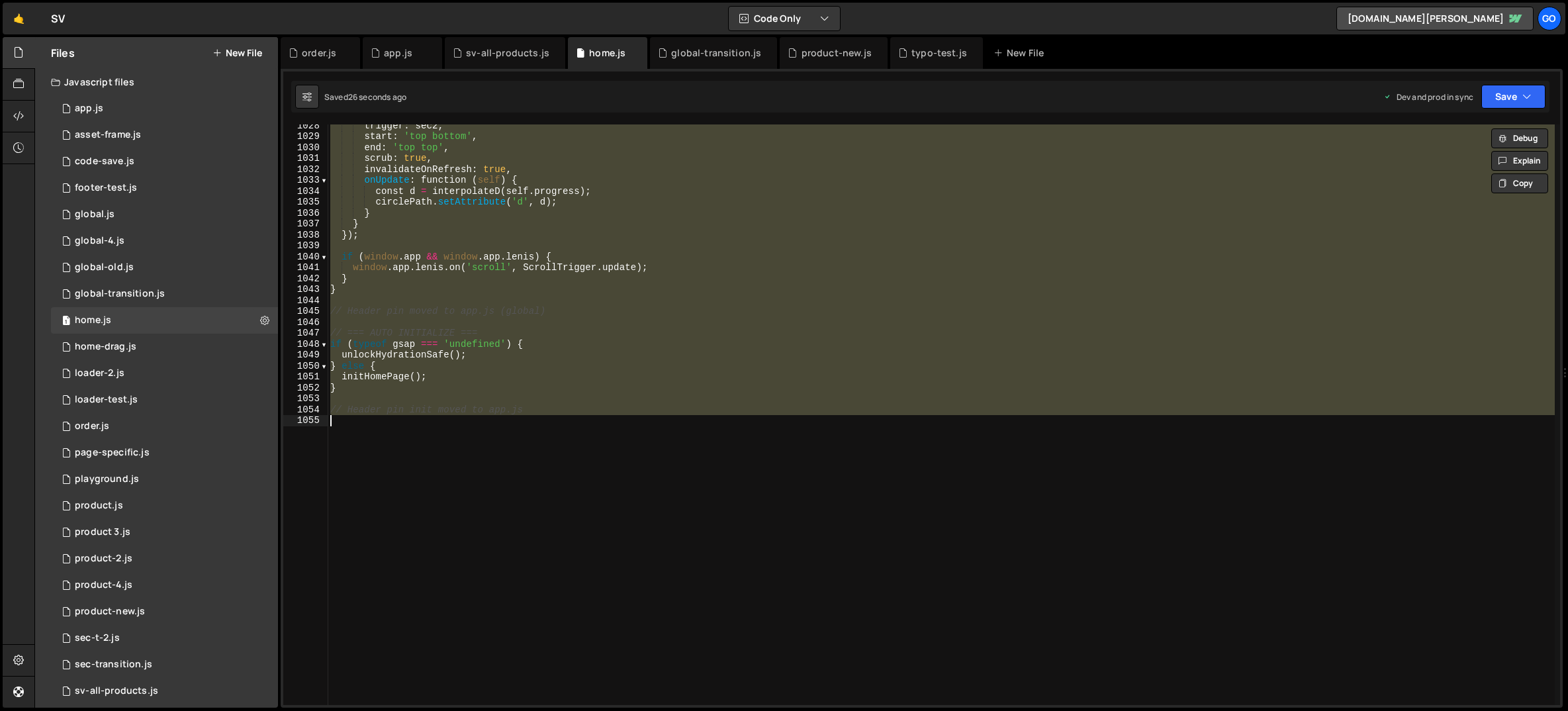
paste textarea
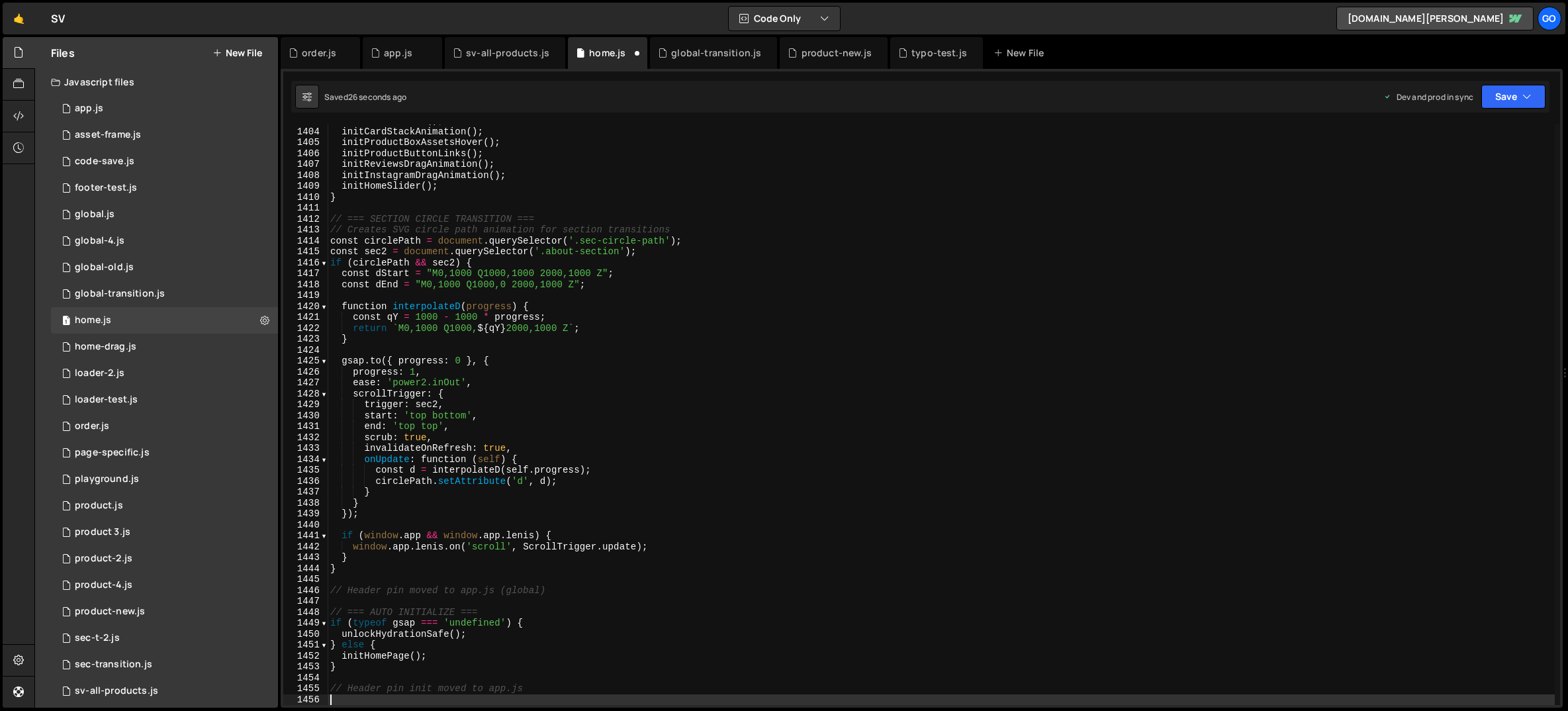
scroll to position [15321, 0]
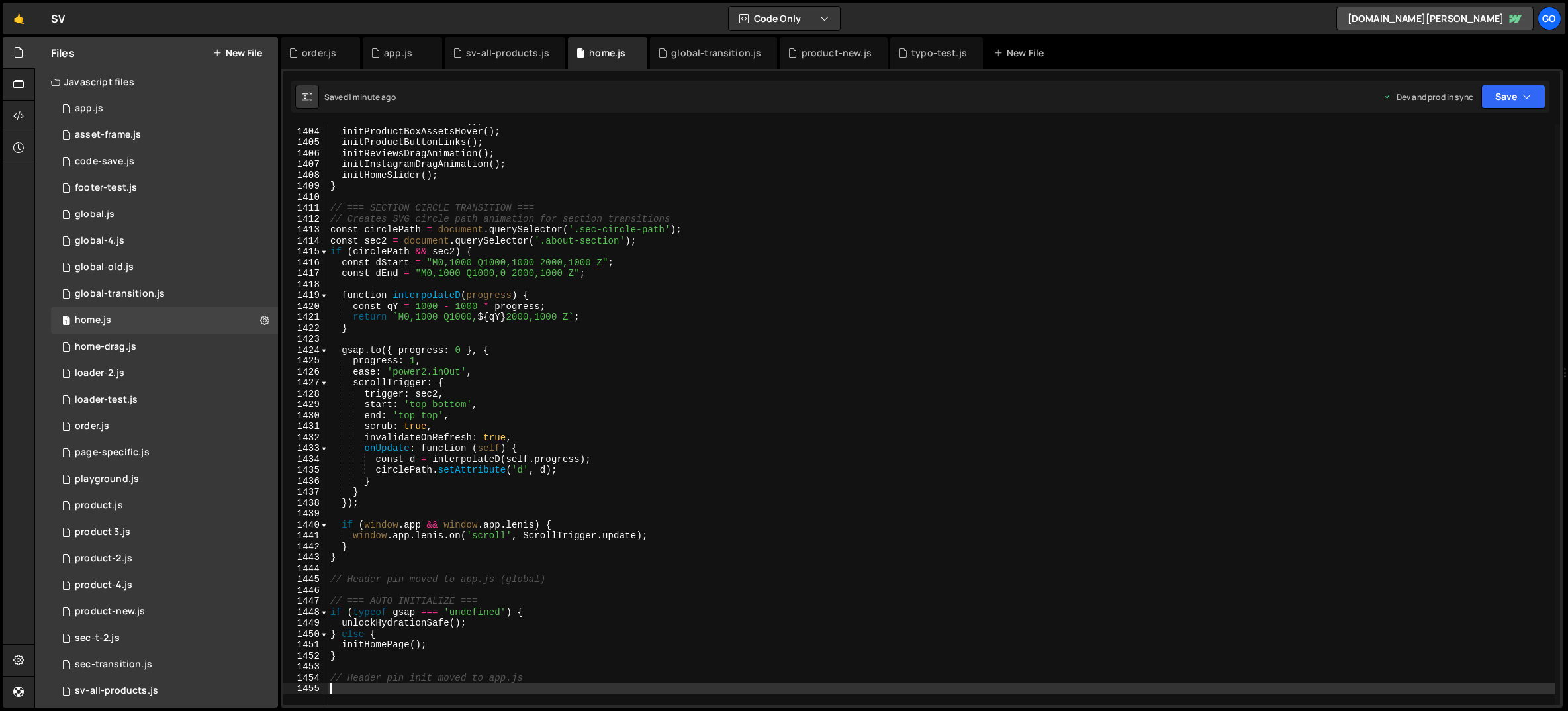
click at [539, 224] on div "initCardStackAnimation ( ) ; initProductBoxAssetsHover ( ) ; initProductButtonL…" at bounding box center [941, 416] width 1227 height 603
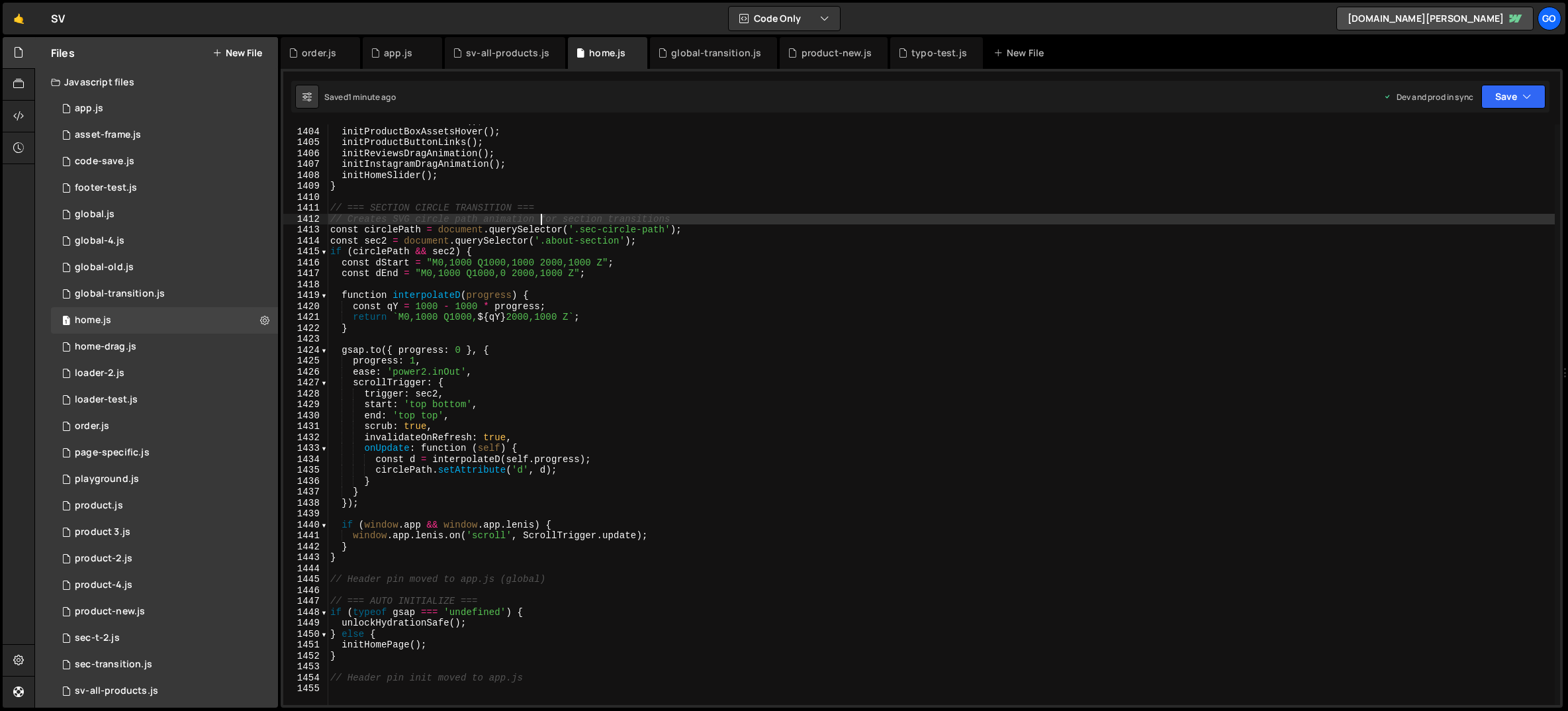
type textarea "// Header pin init moved to app.js"
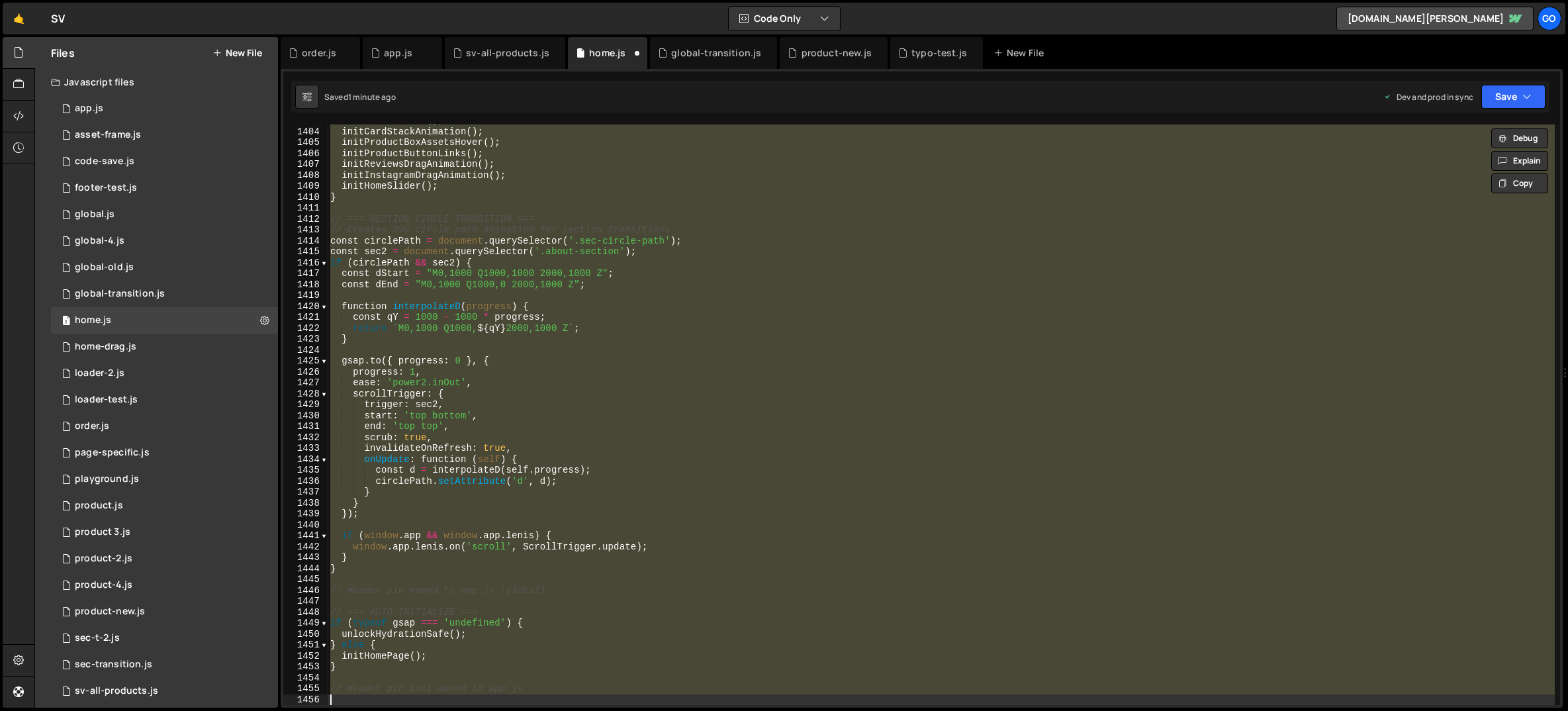
scroll to position [11220, 0]
